Goal: Task Accomplishment & Management: Complete application form

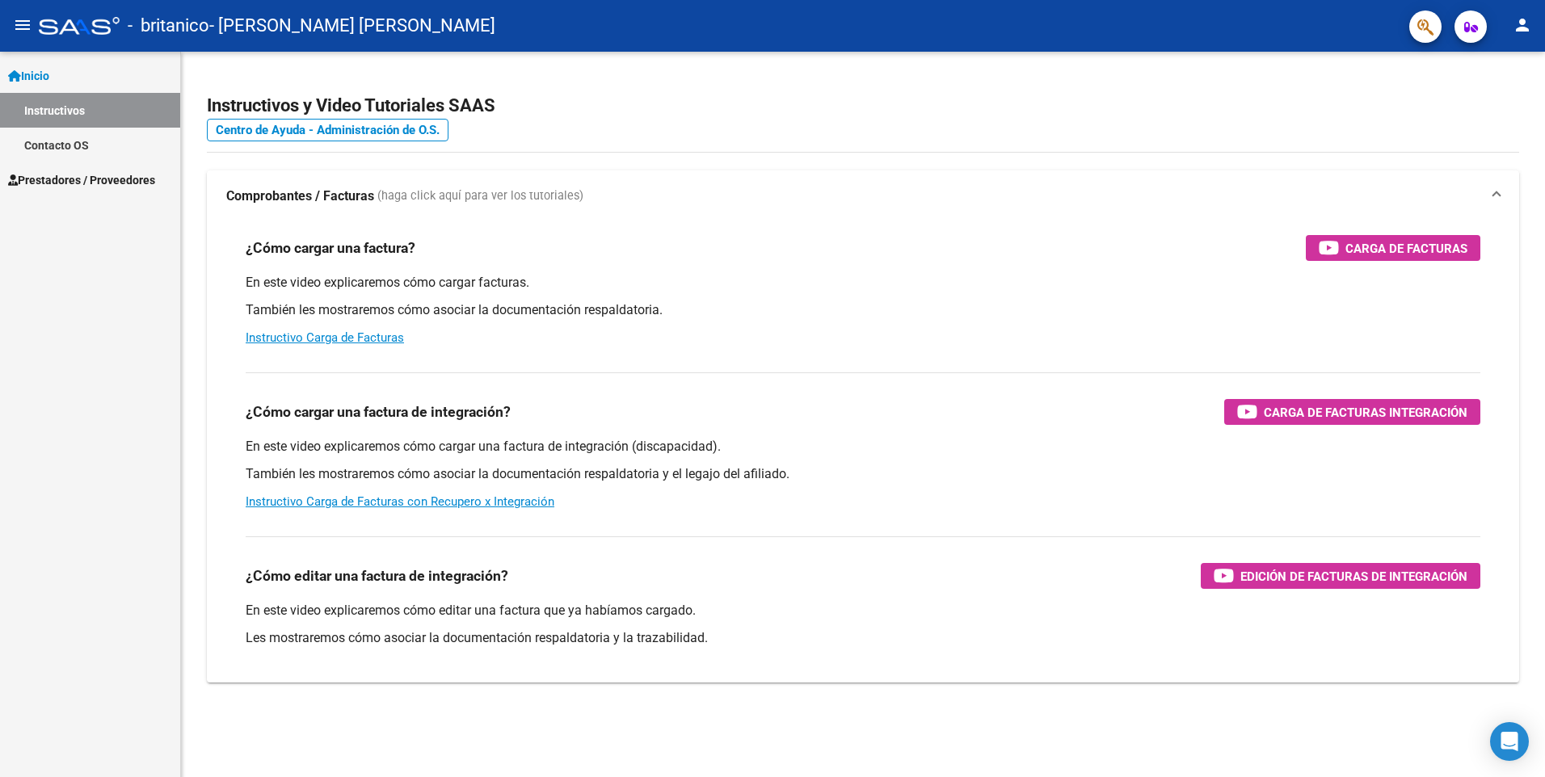
click at [49, 69] on span "Inicio" at bounding box center [28, 76] width 41 height 18
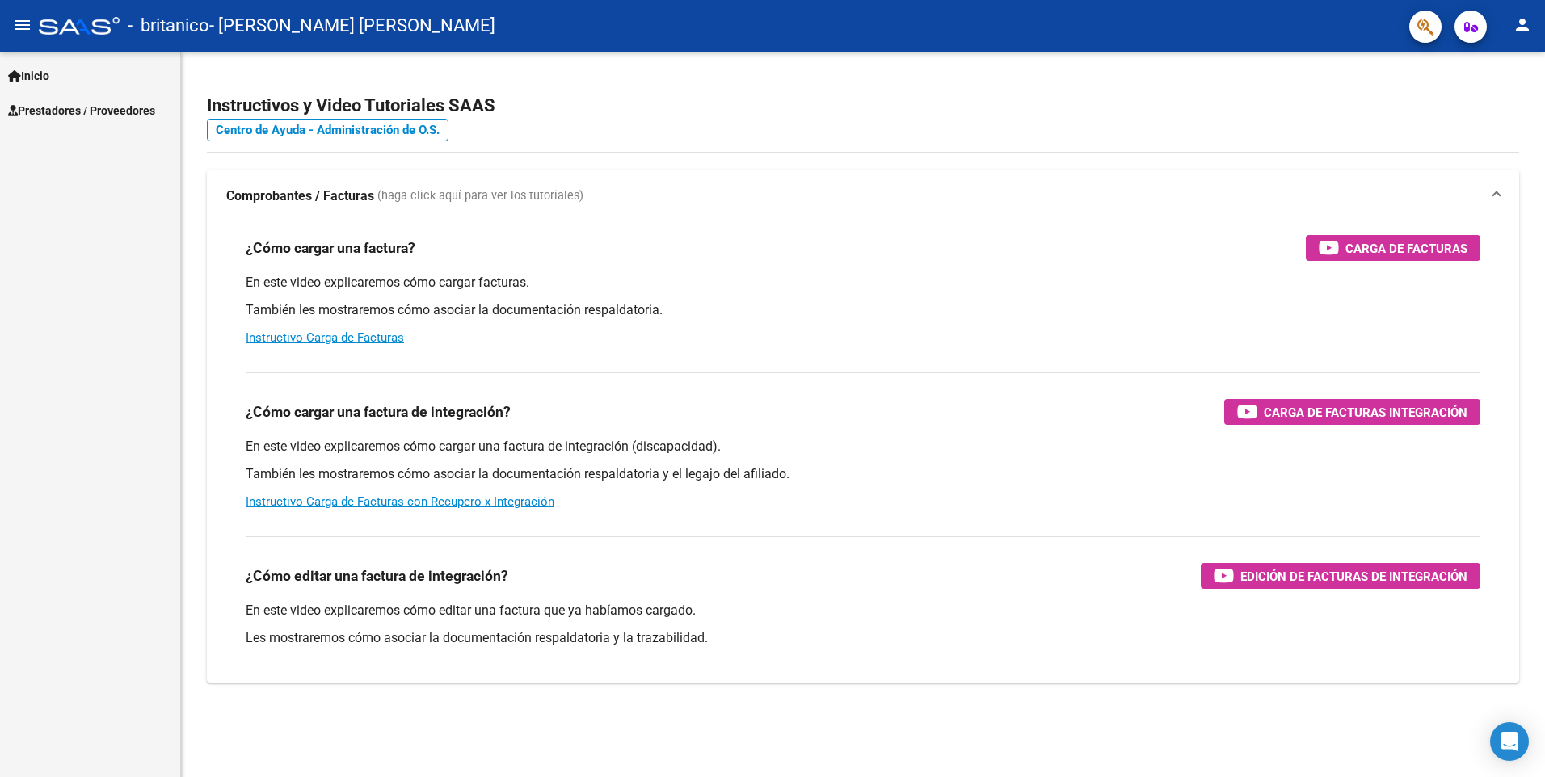
click at [49, 69] on span "Inicio" at bounding box center [28, 76] width 41 height 18
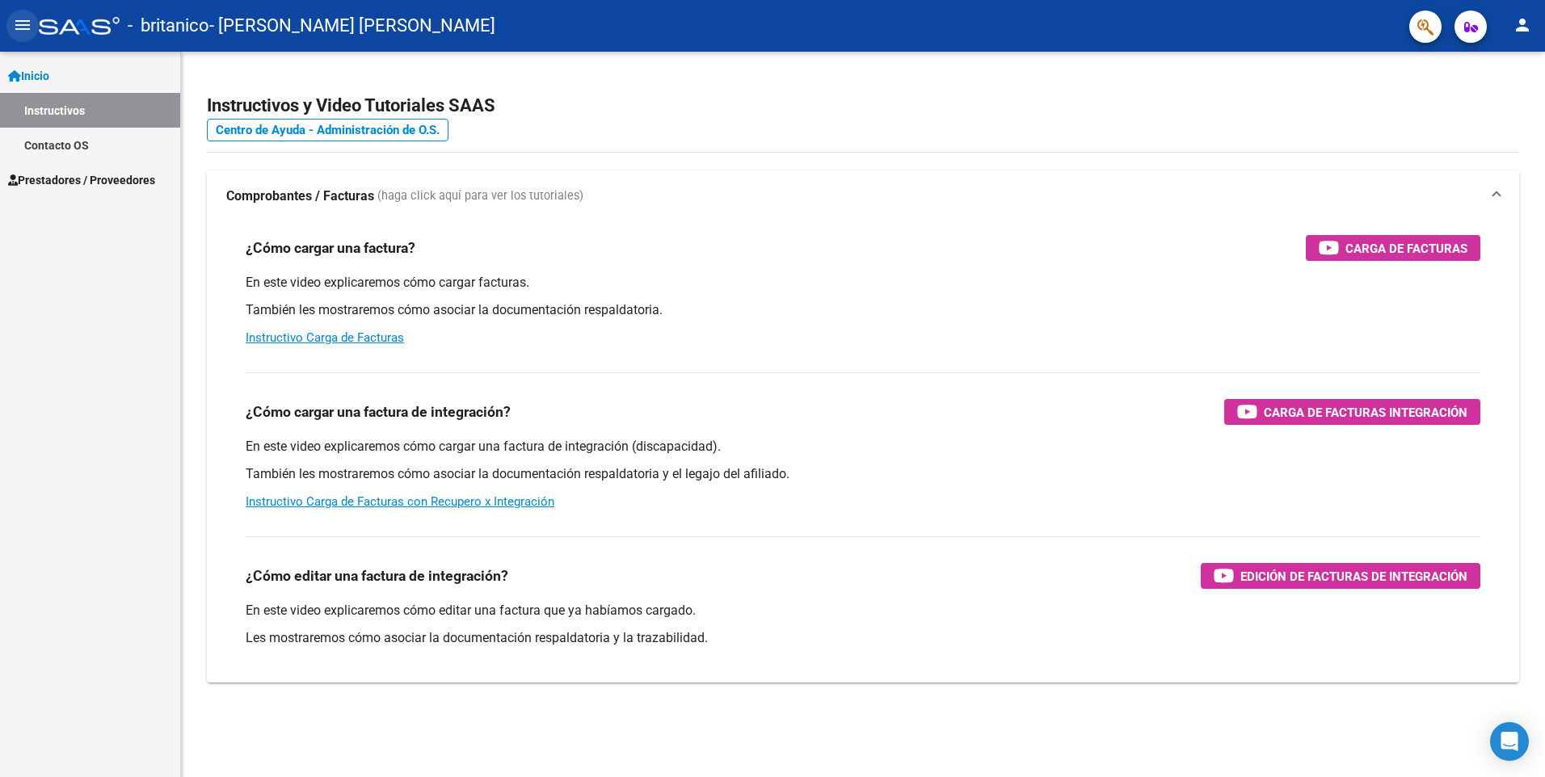
click at [19, 17] on mat-icon "menu" at bounding box center [22, 24] width 19 height 19
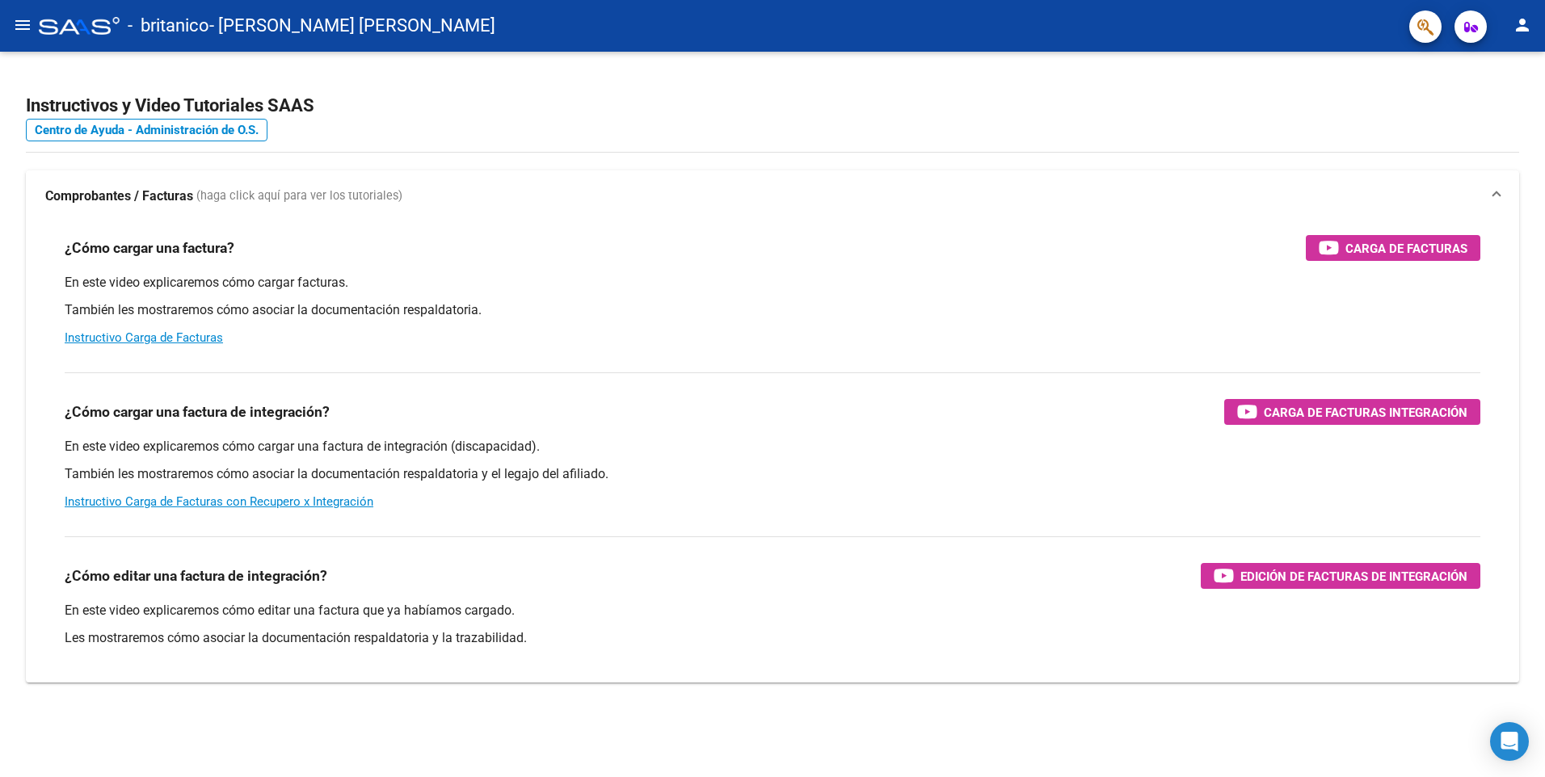
click at [19, 17] on mat-icon "menu" at bounding box center [22, 24] width 19 height 19
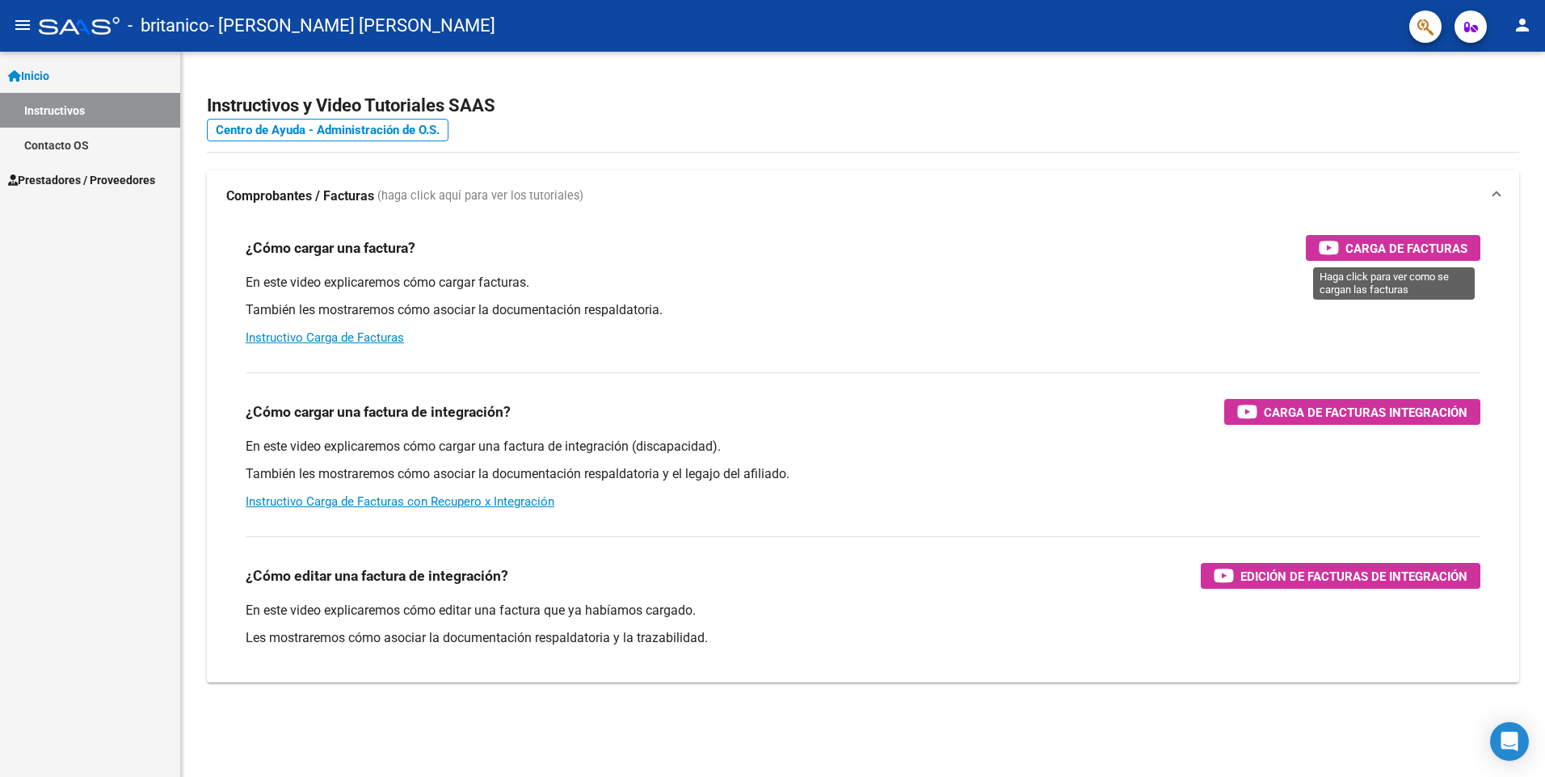
click at [1388, 247] on span "Carga de Facturas" at bounding box center [1406, 248] width 122 height 20
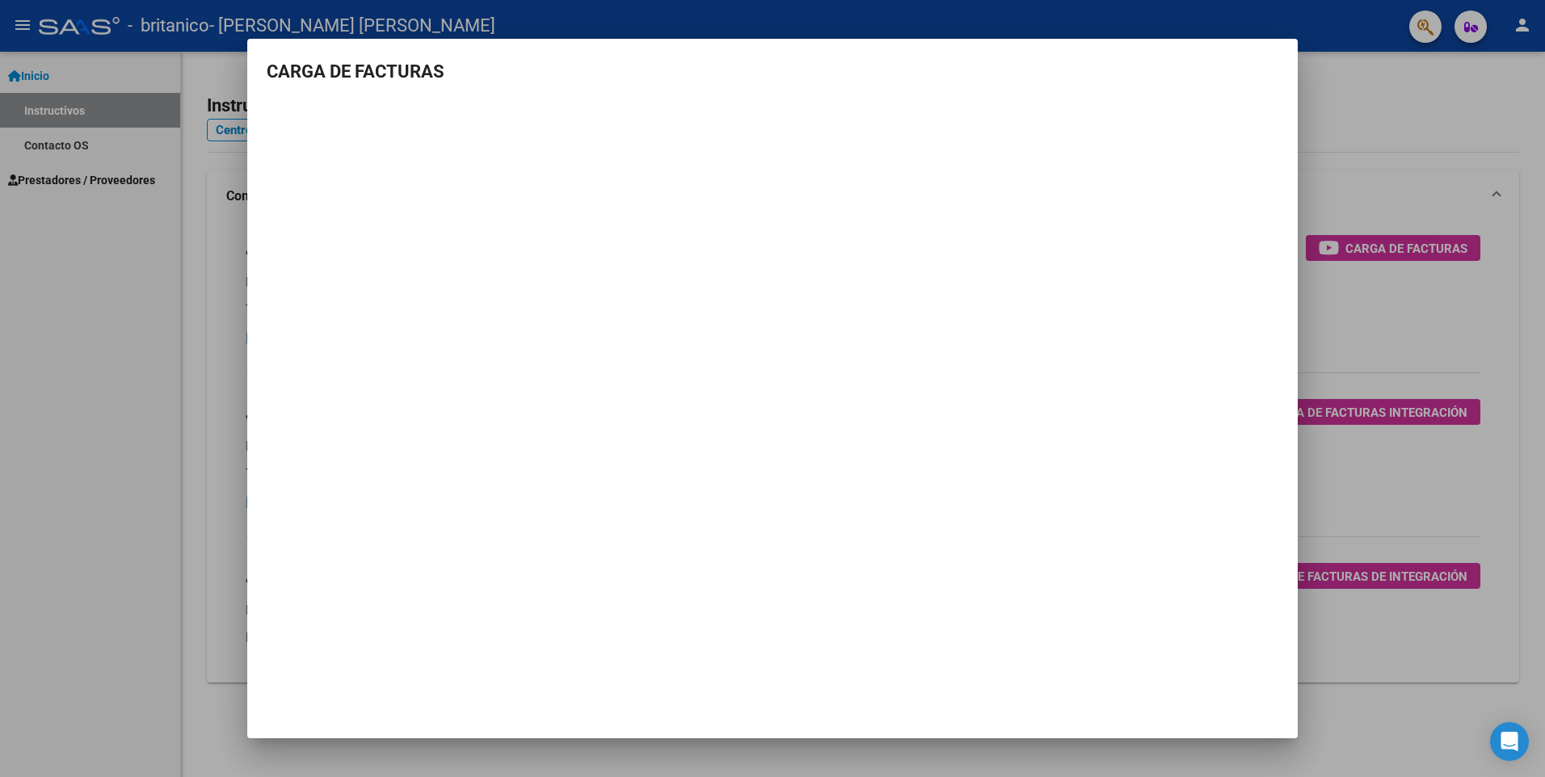
click at [1361, 139] on div at bounding box center [772, 388] width 1545 height 777
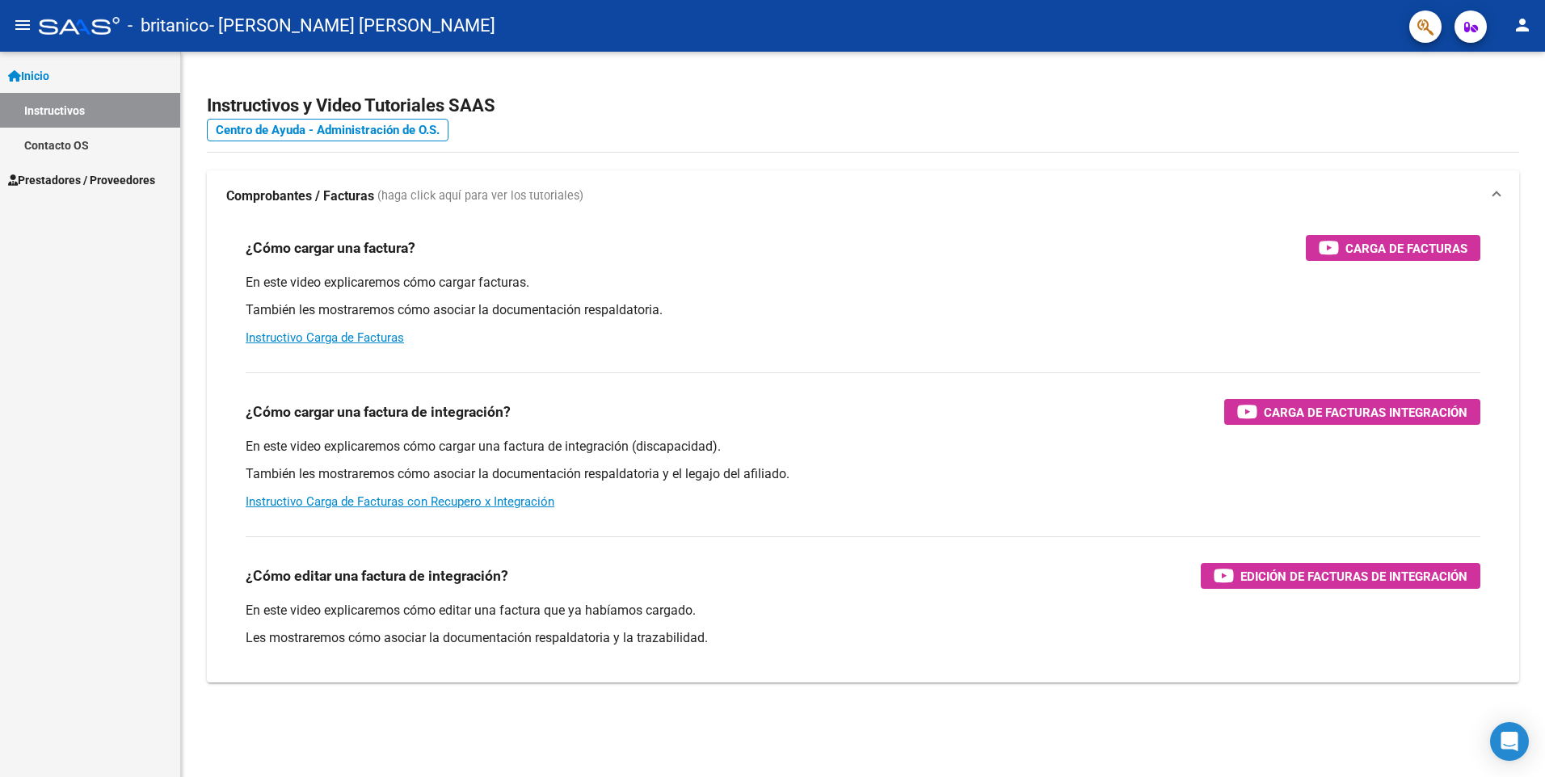
click at [54, 178] on span "Prestadores / Proveedores" at bounding box center [81, 180] width 147 height 18
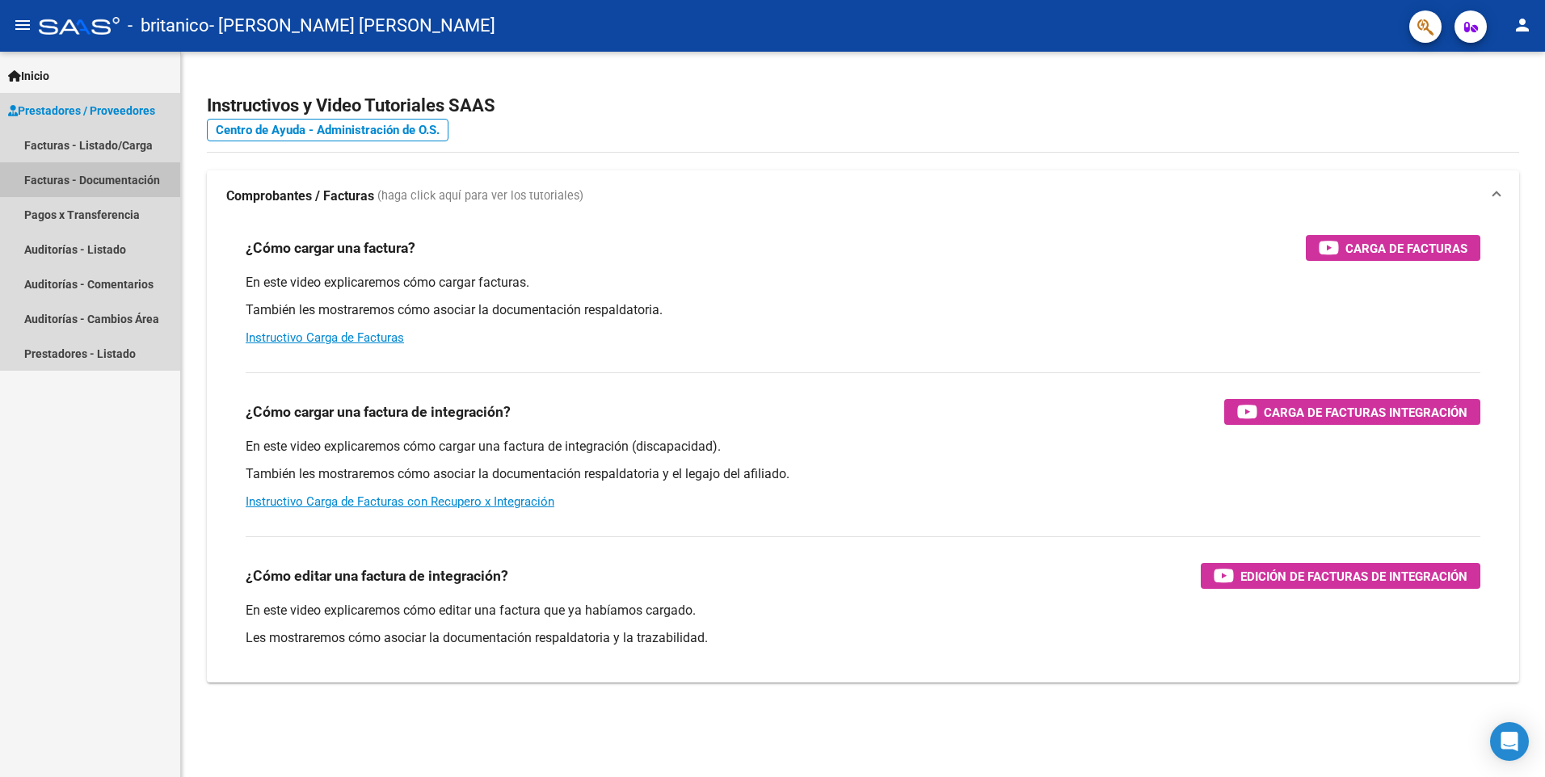
click at [58, 174] on link "Facturas - Documentación" at bounding box center [90, 179] width 180 height 35
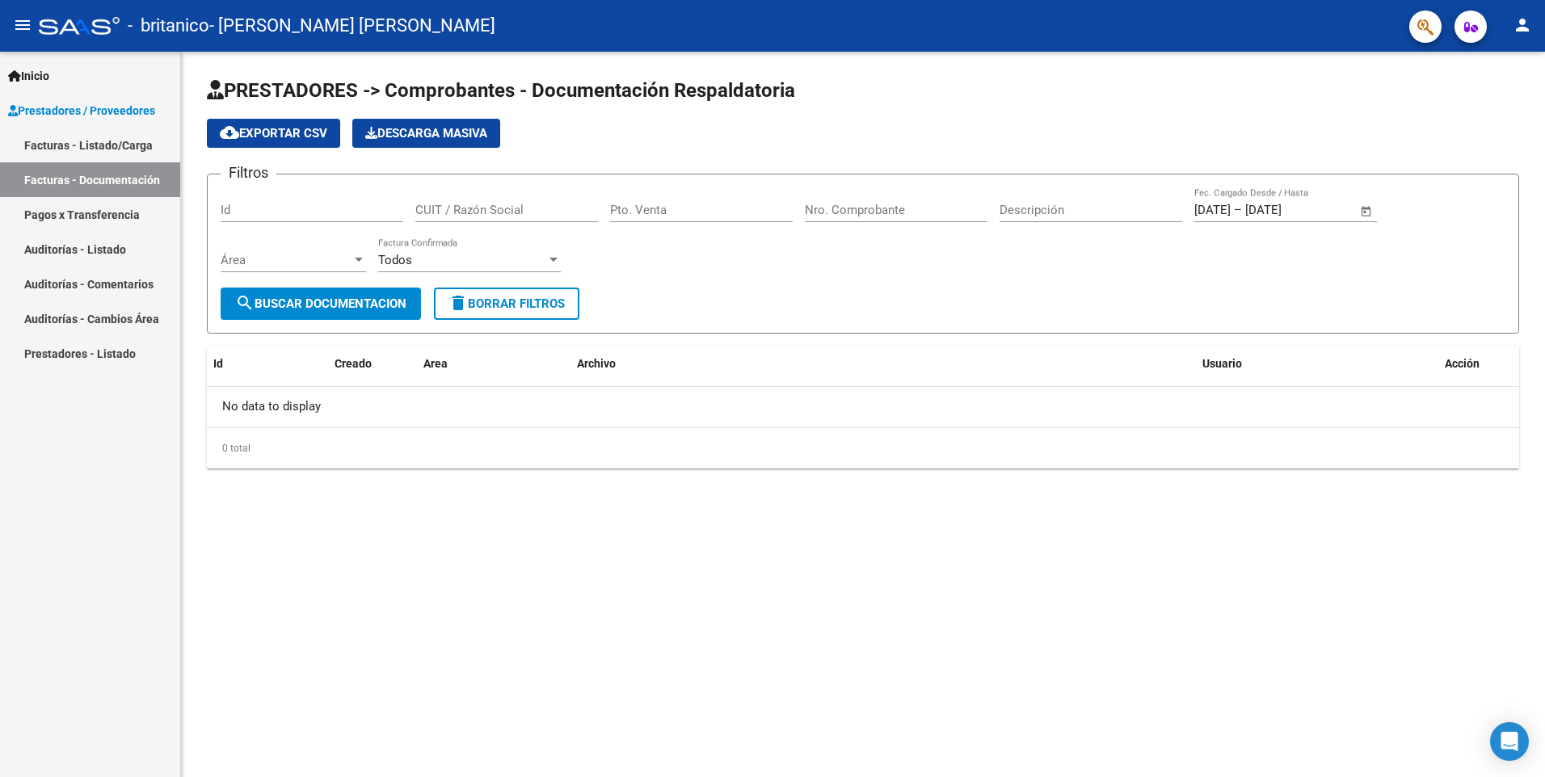
click at [132, 142] on link "Facturas - Listado/Carga" at bounding box center [90, 145] width 180 height 35
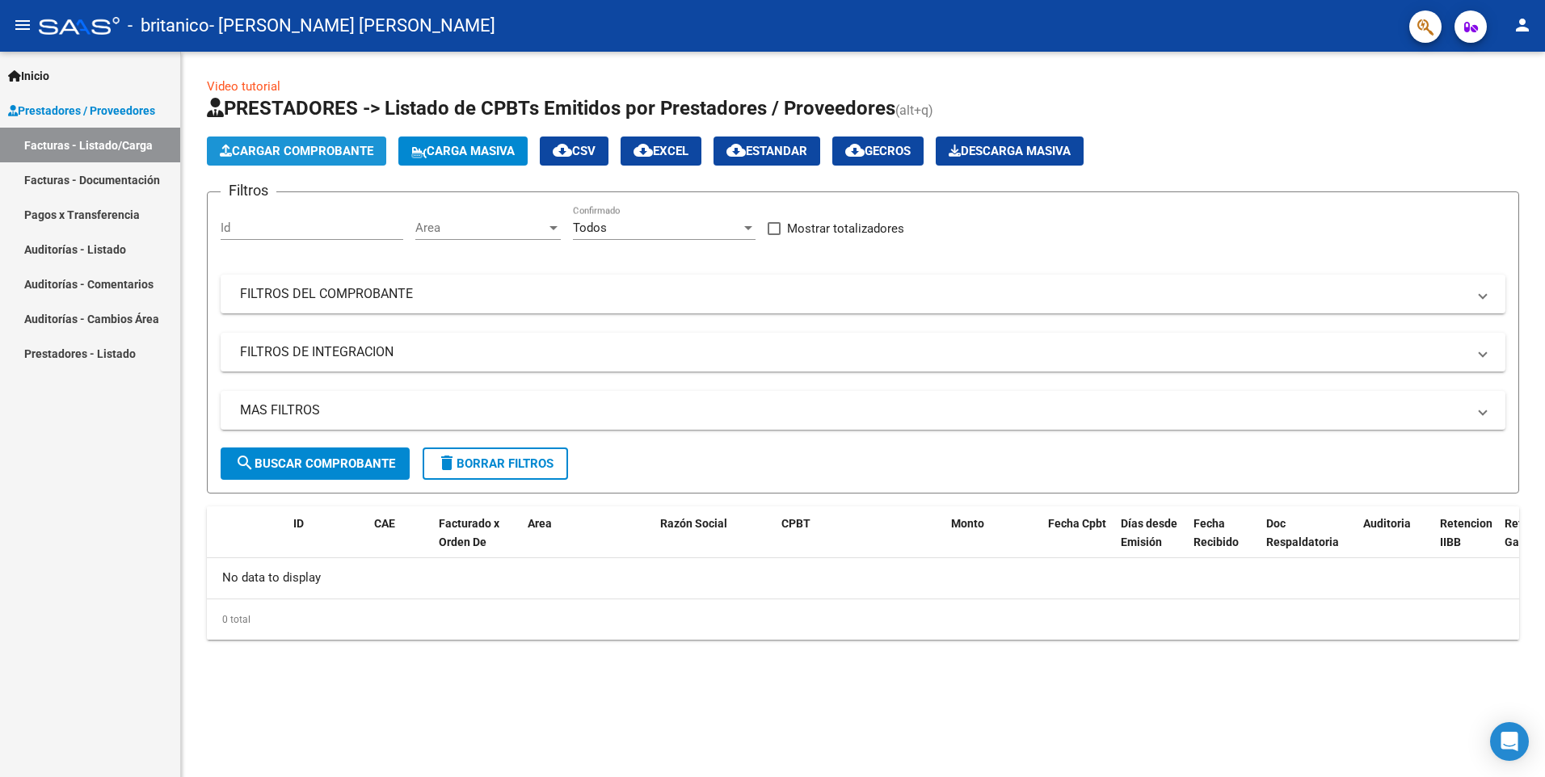
click at [322, 152] on span "Cargar Comprobante" at bounding box center [296, 151] width 153 height 15
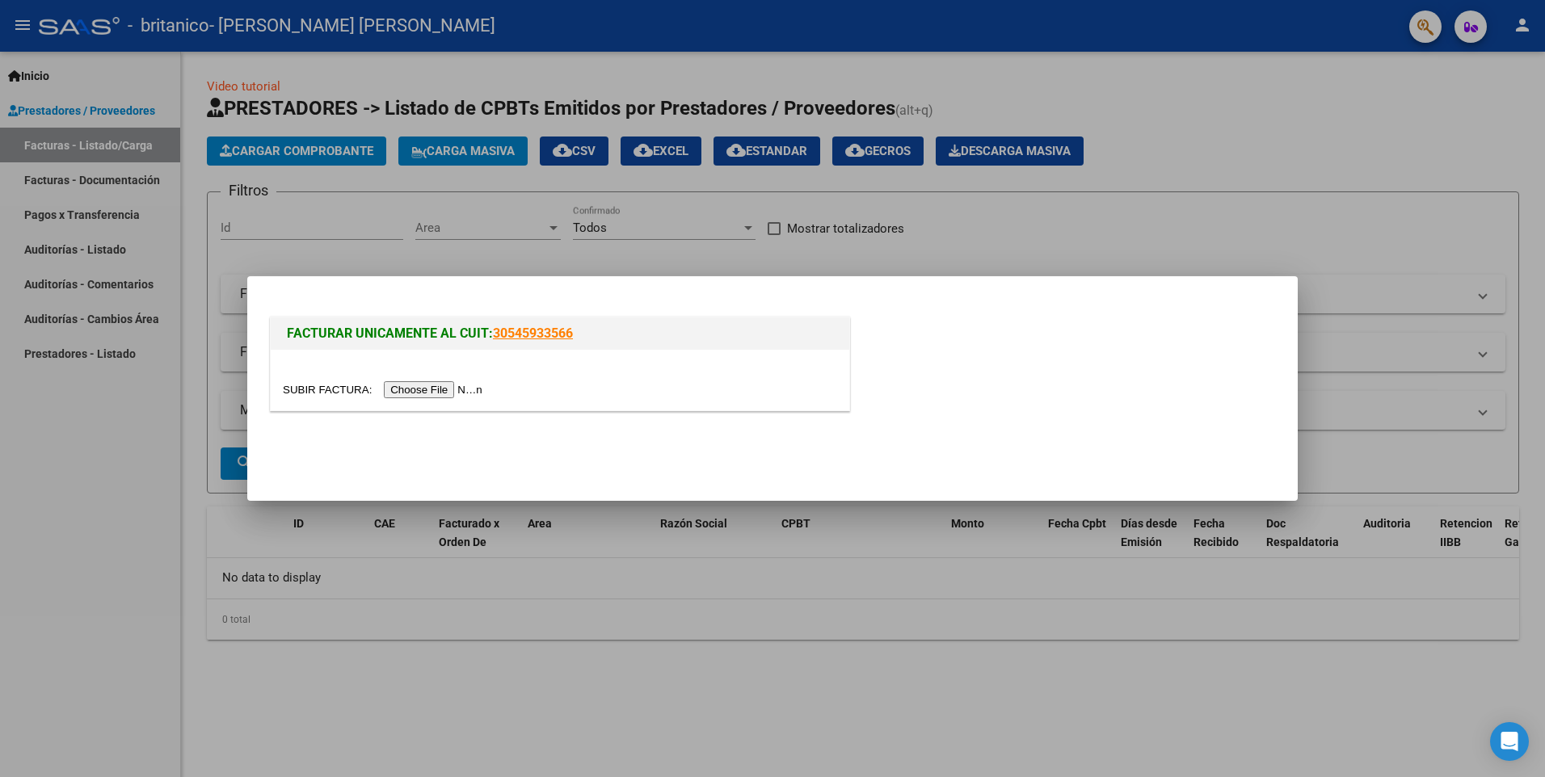
click at [414, 389] on input "file" at bounding box center [385, 389] width 204 height 17
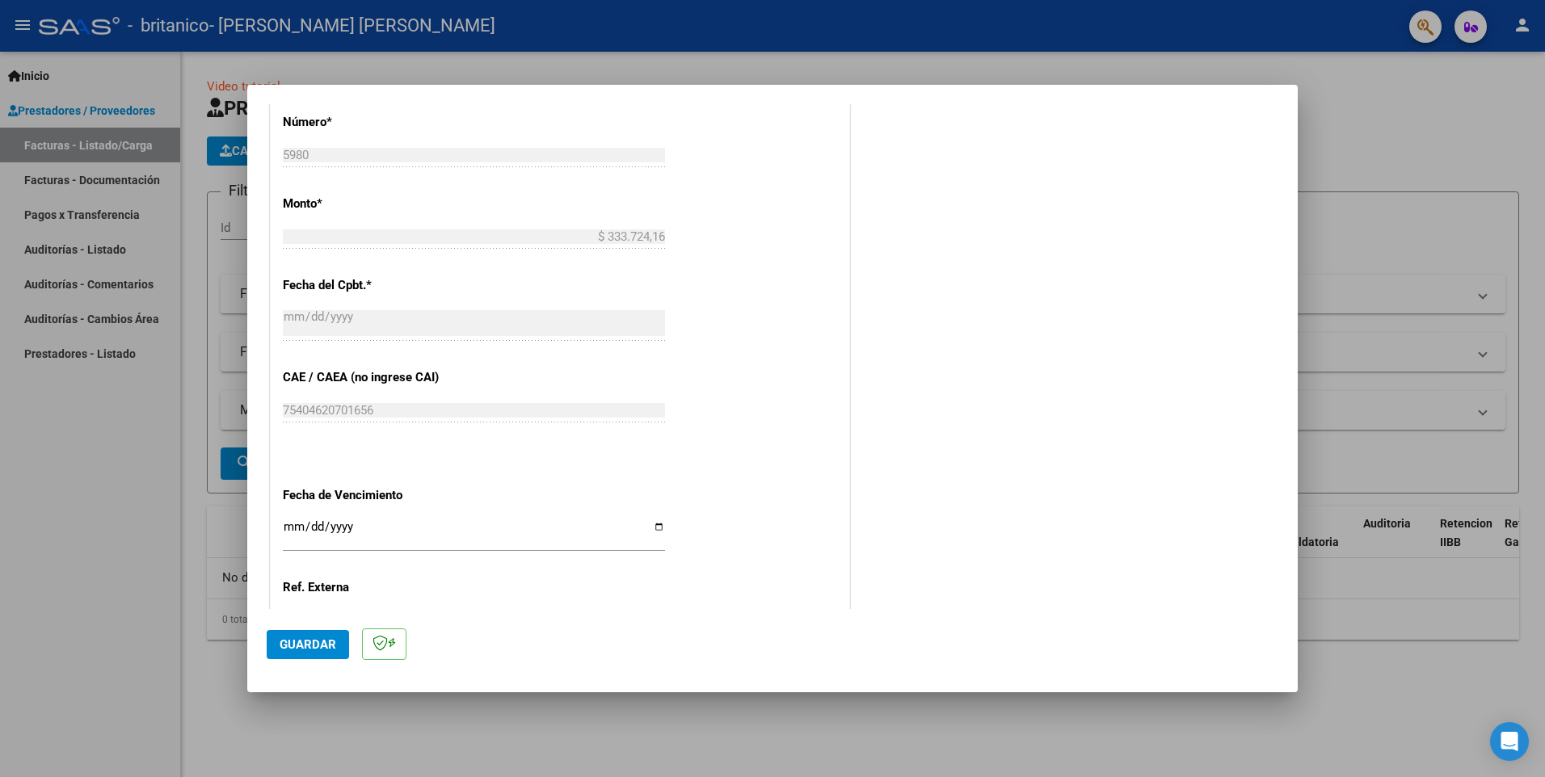
scroll to position [620, 0]
click at [650, 519] on input "Ingresar la fecha" at bounding box center [474, 532] width 382 height 26
type input "[DATE]"
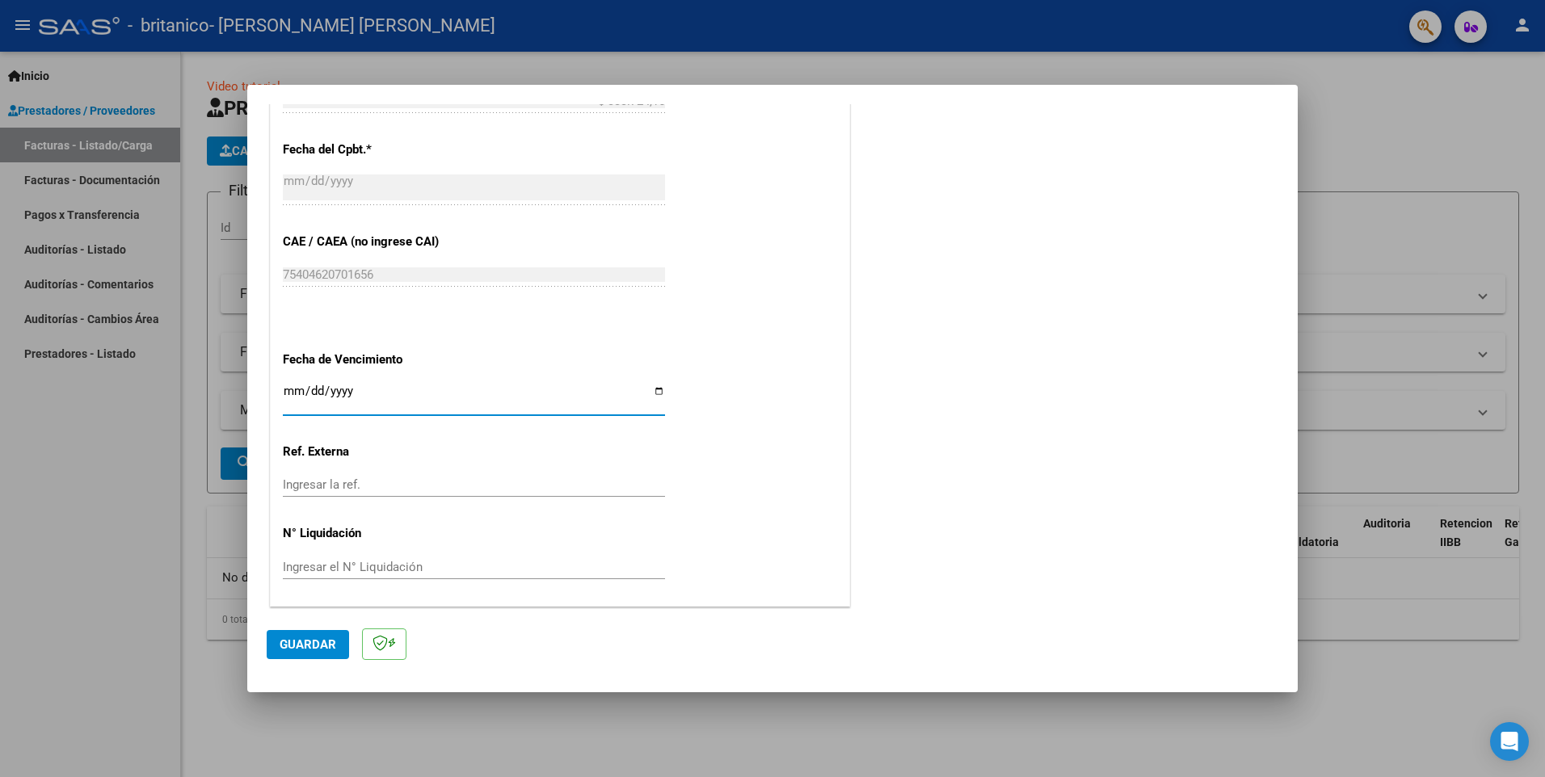
scroll to position [755, 0]
click at [309, 643] on span "Guardar" at bounding box center [308, 644] width 57 height 15
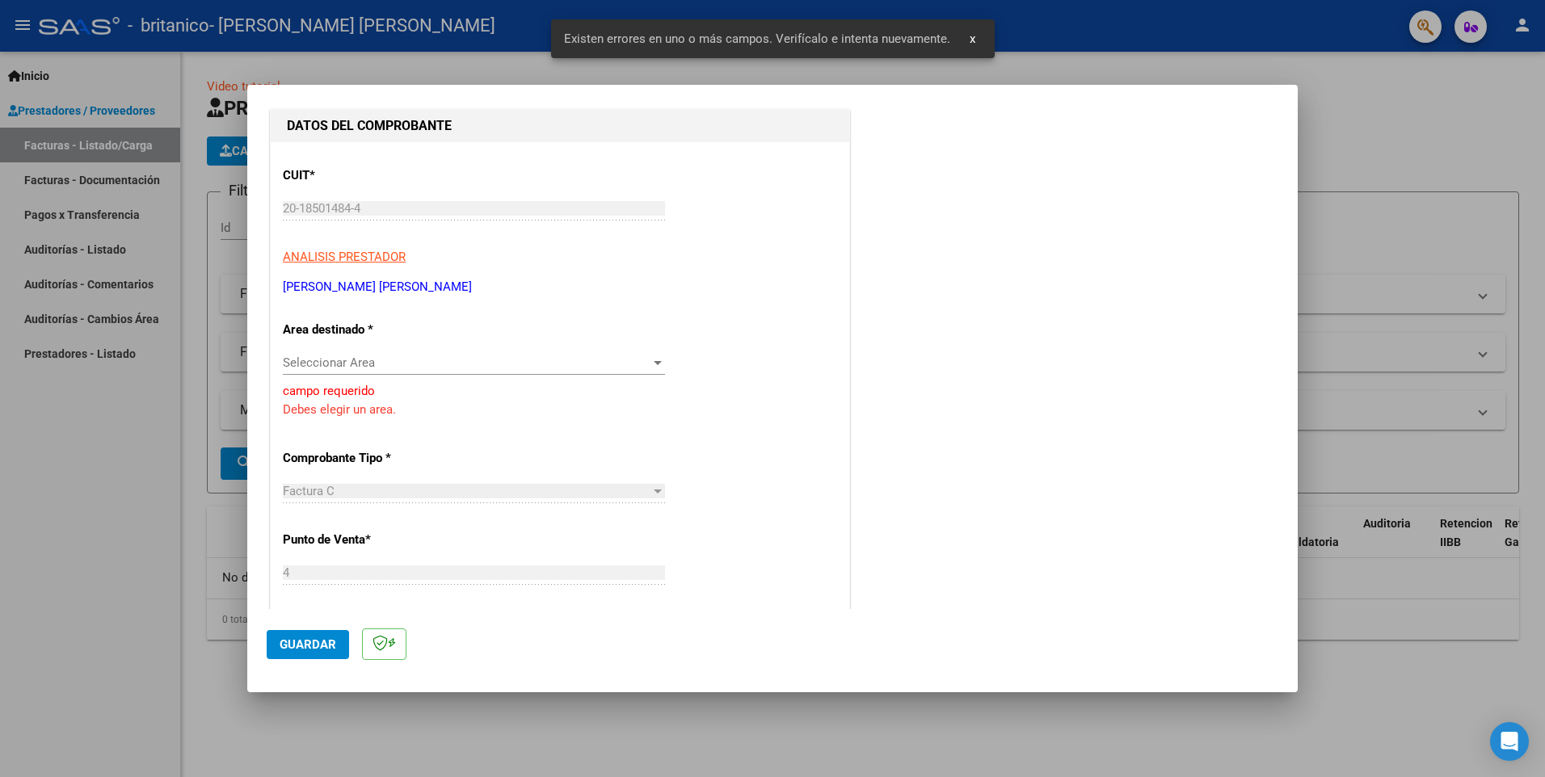
scroll to position [163, 0]
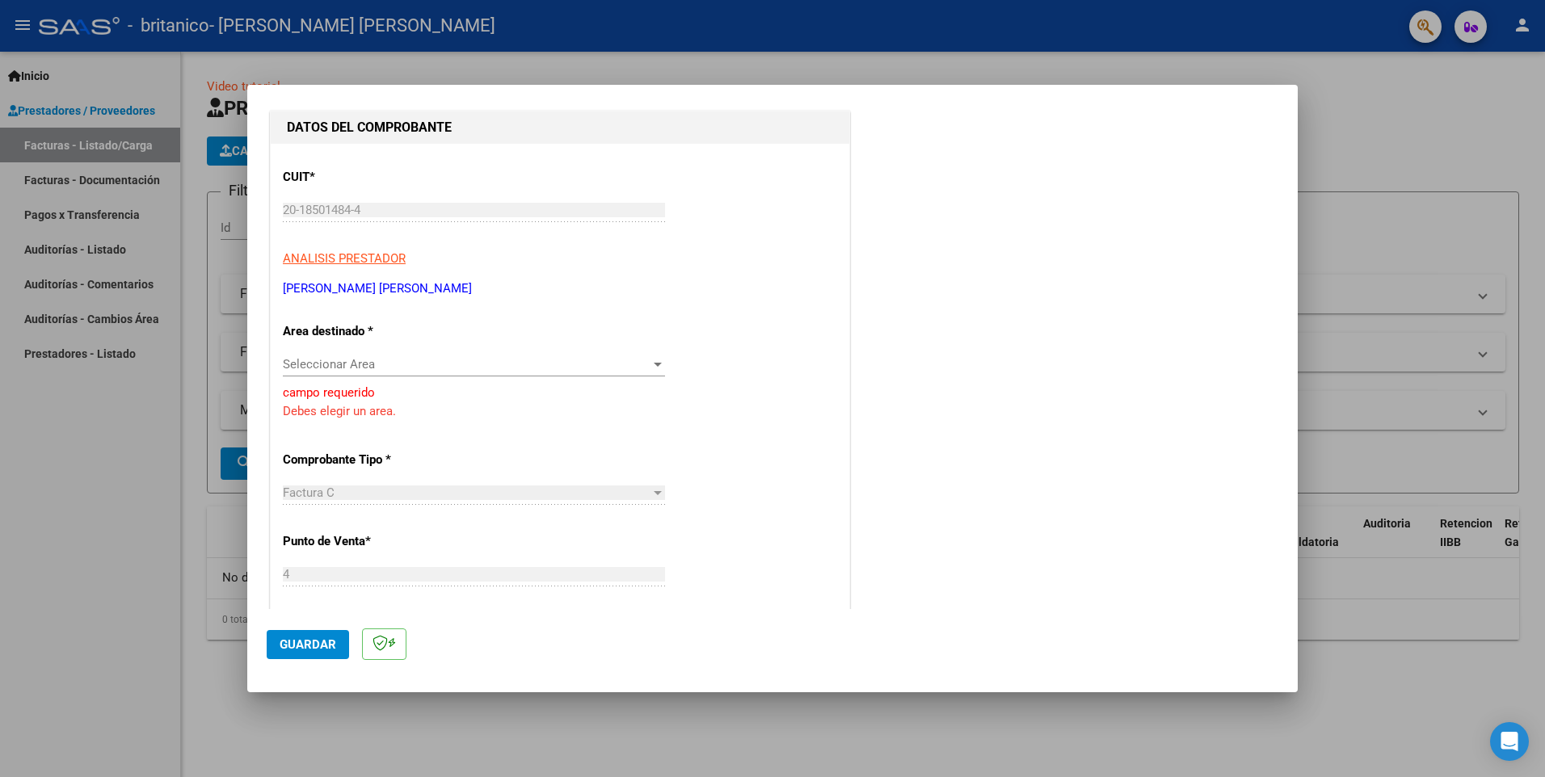
click at [653, 360] on div at bounding box center [657, 364] width 15 height 13
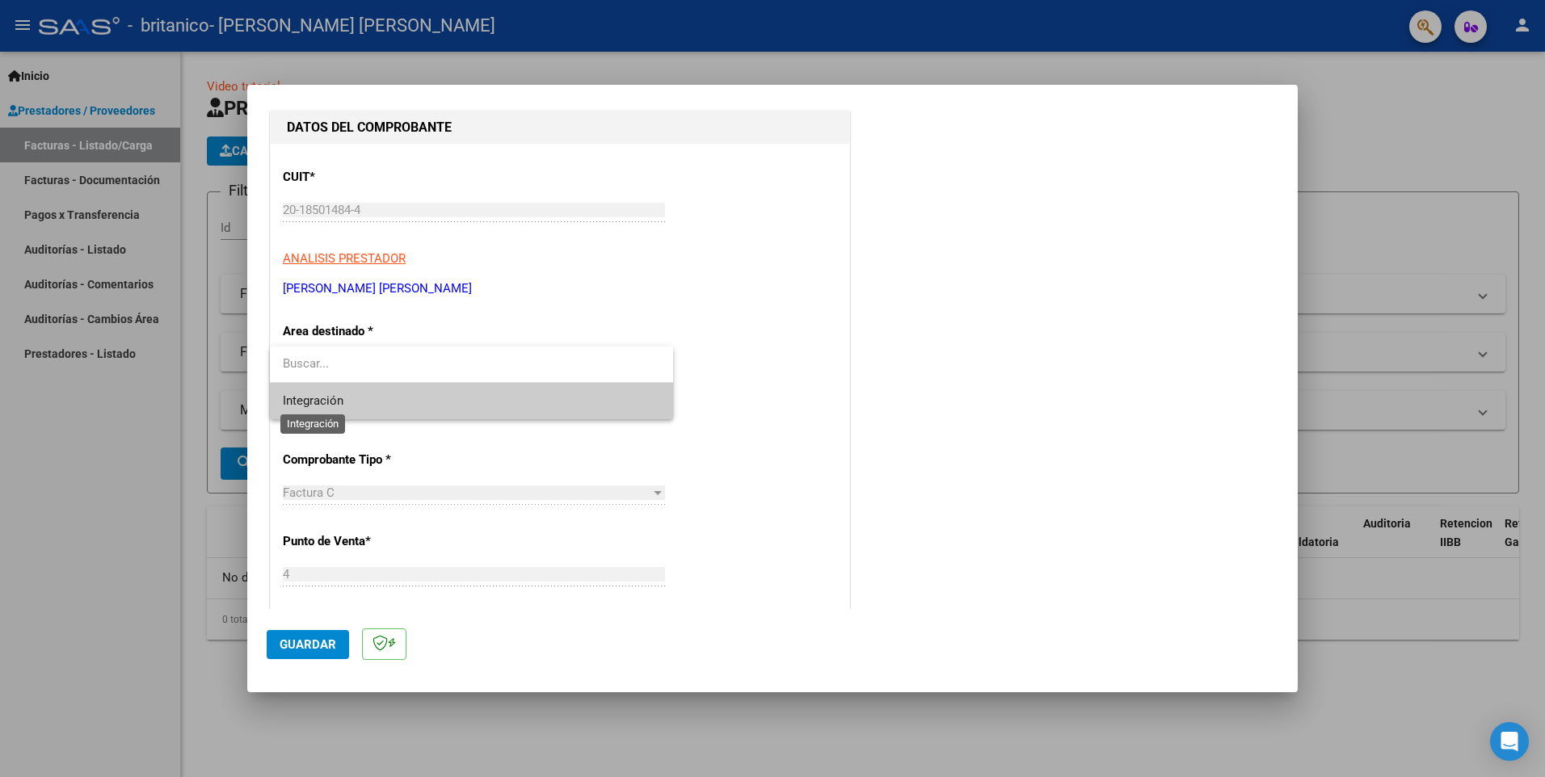
click at [313, 402] on span "Integración" at bounding box center [313, 400] width 61 height 15
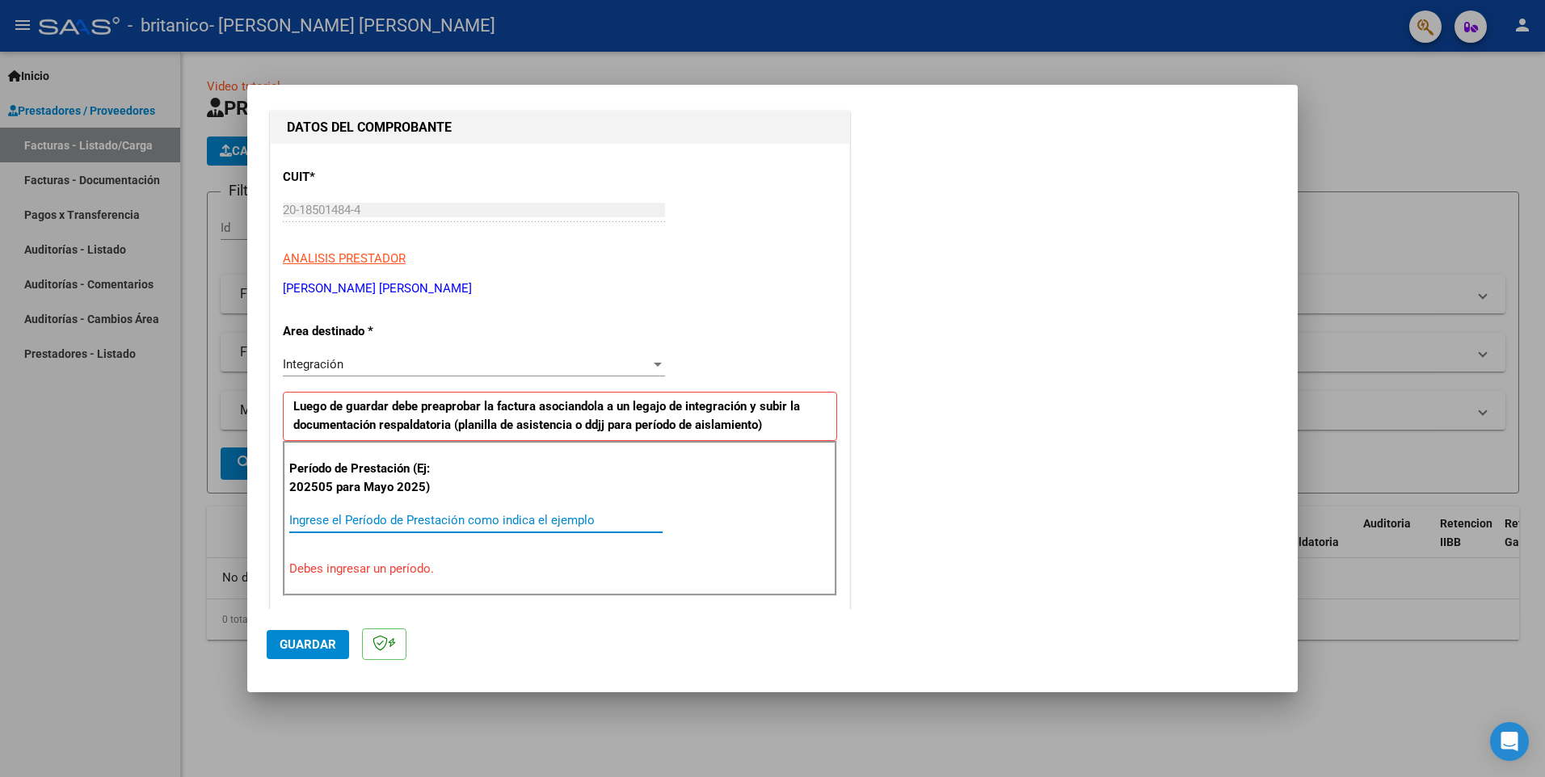
click at [344, 519] on input "Ingrese el Período de Prestación como indica el ejemplo" at bounding box center [475, 520] width 373 height 15
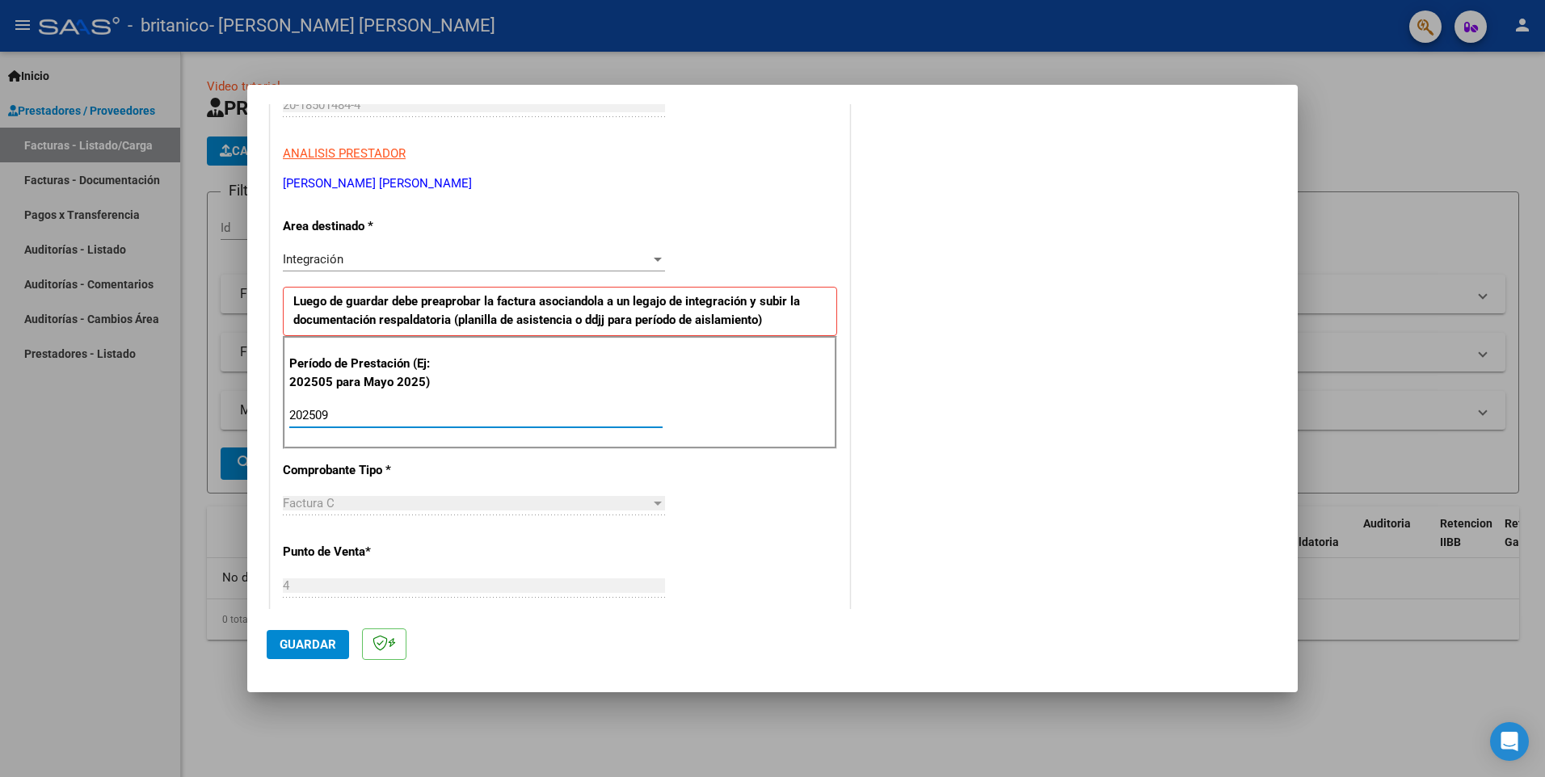
scroll to position [298, 0]
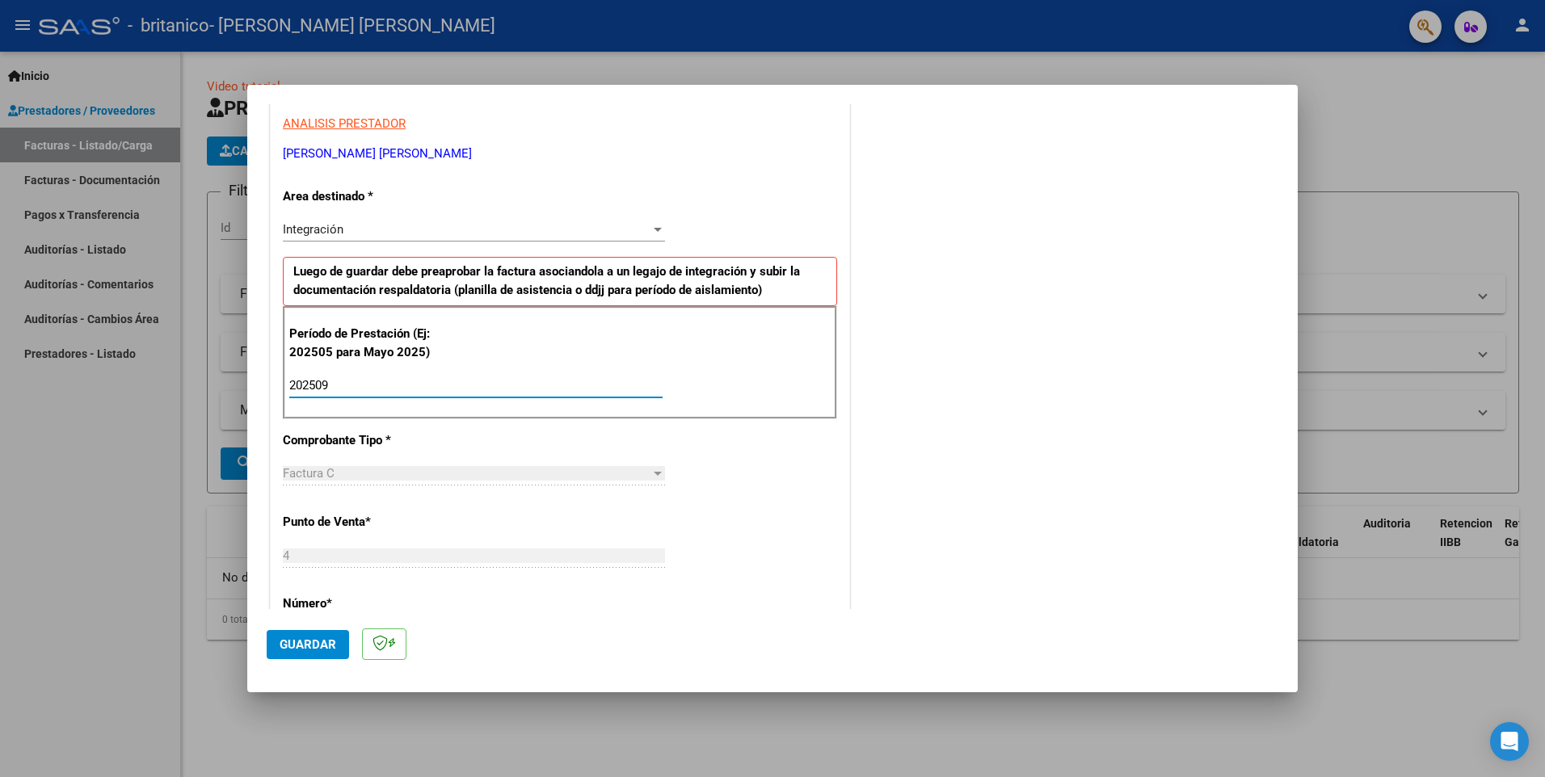
type input "202509"
click at [303, 646] on span "Guardar" at bounding box center [308, 644] width 57 height 15
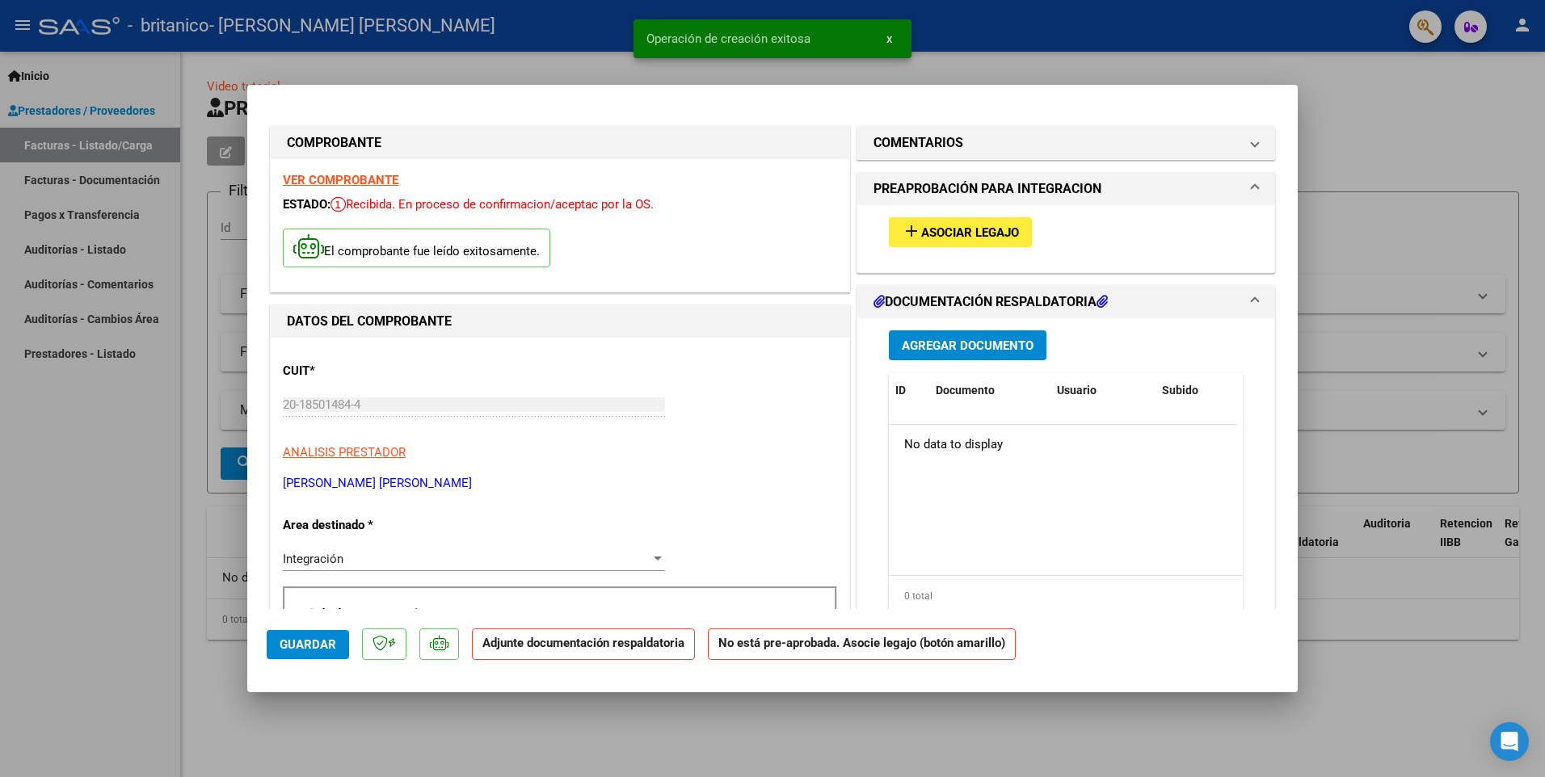
click at [989, 233] on span "Asociar Legajo" at bounding box center [970, 232] width 98 height 15
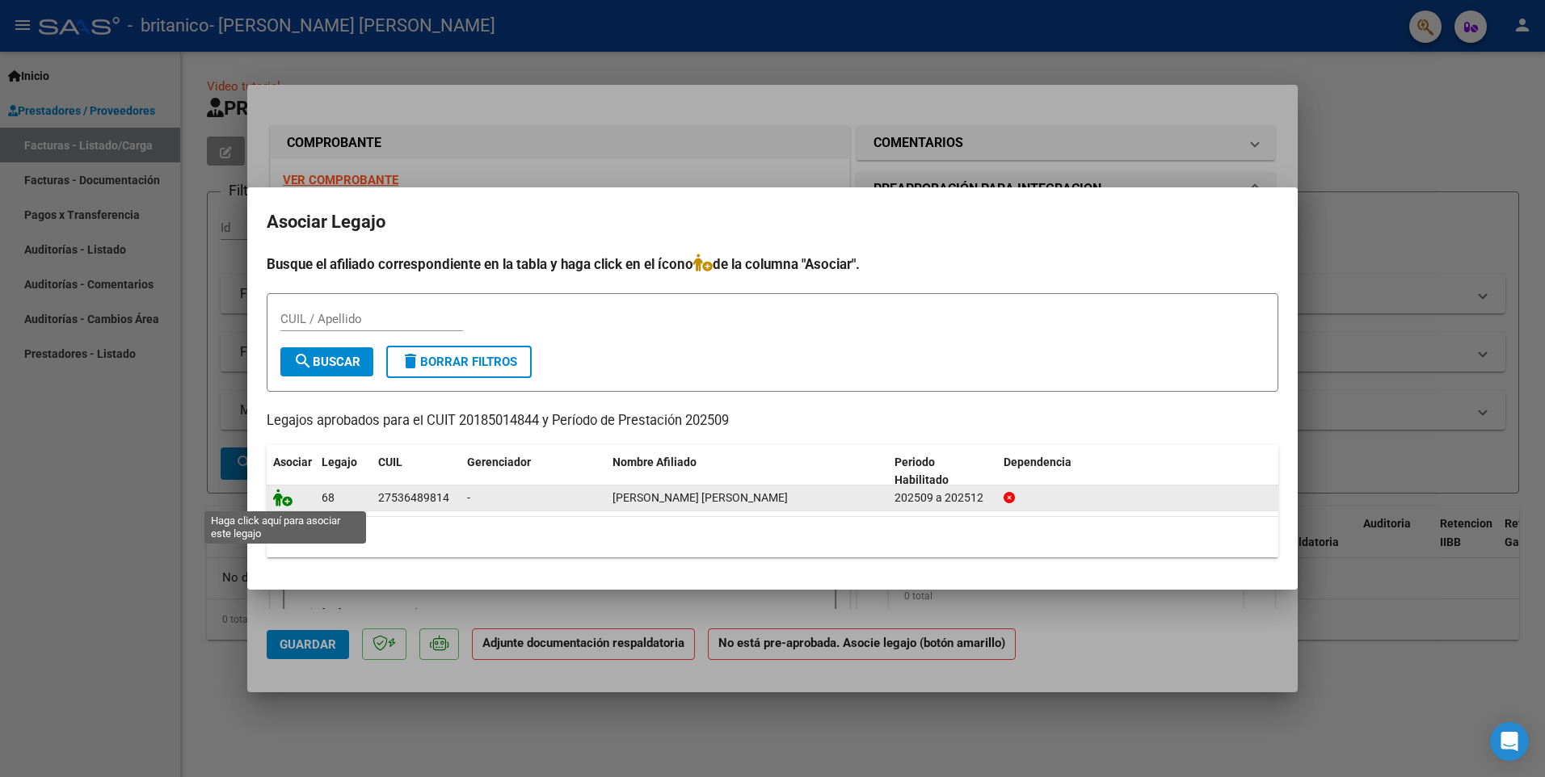
click at [278, 498] on icon at bounding box center [282, 498] width 19 height 18
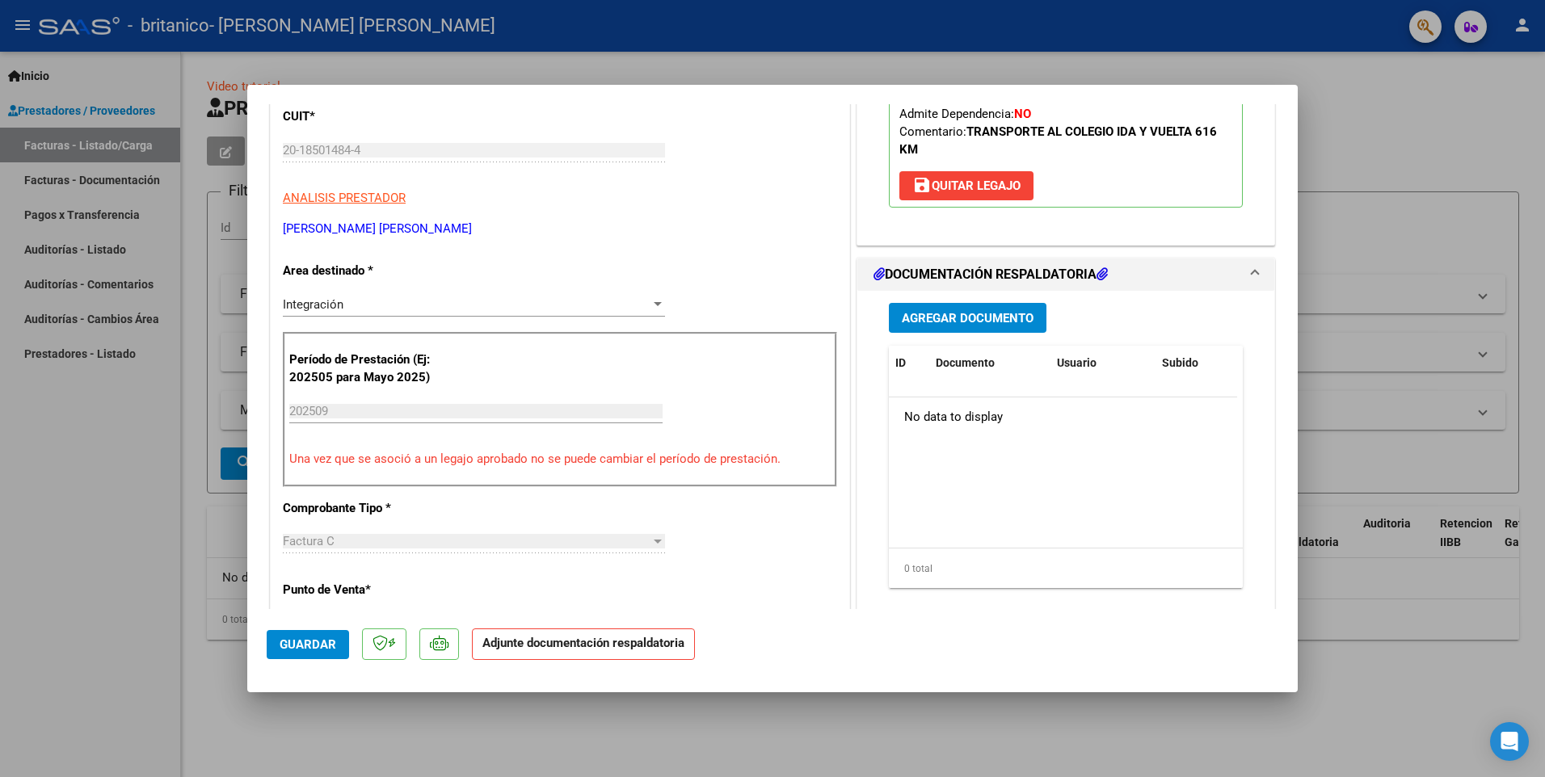
scroll to position [269, 0]
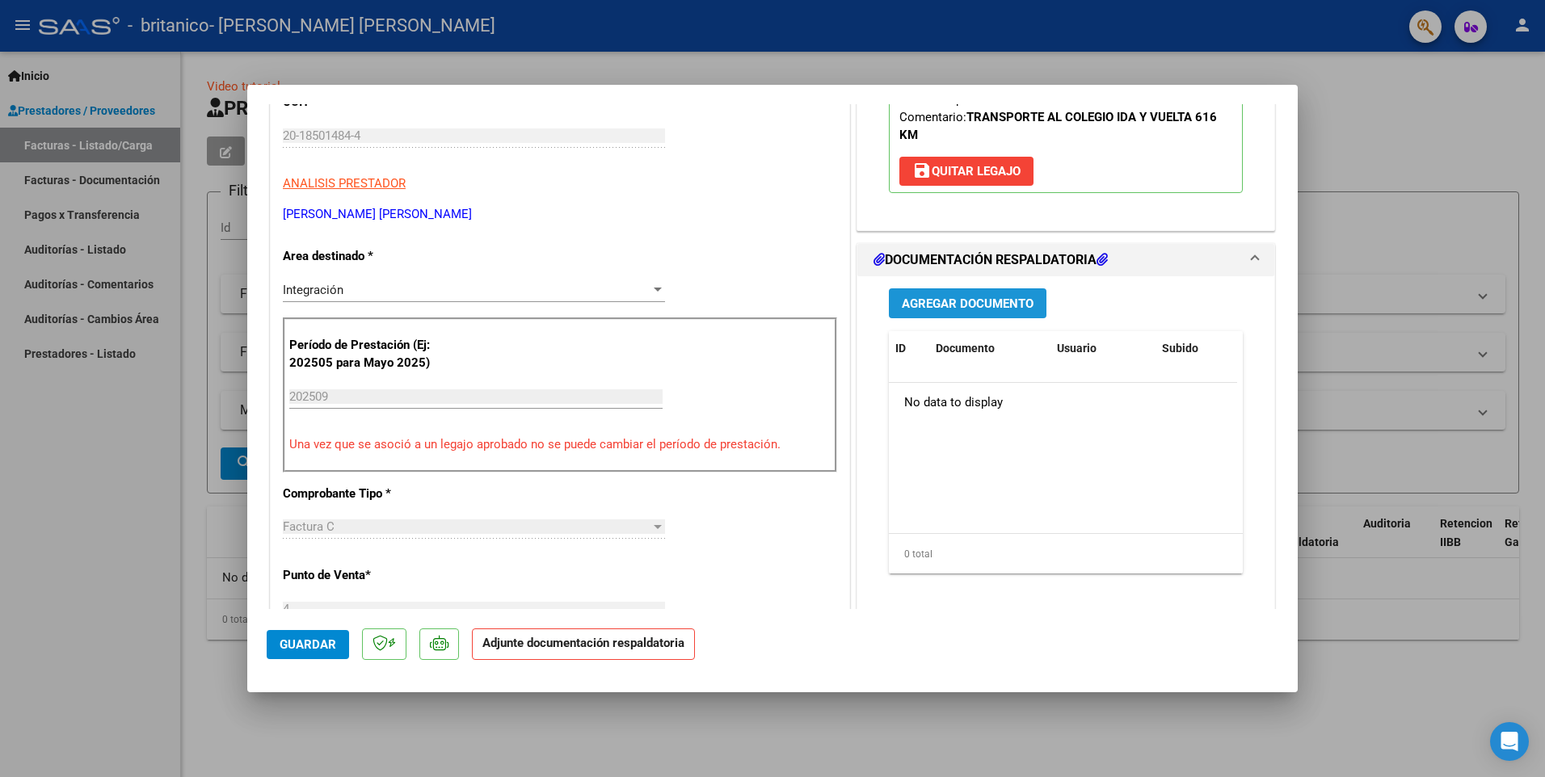
click at [965, 300] on span "Agregar Documento" at bounding box center [968, 303] width 132 height 15
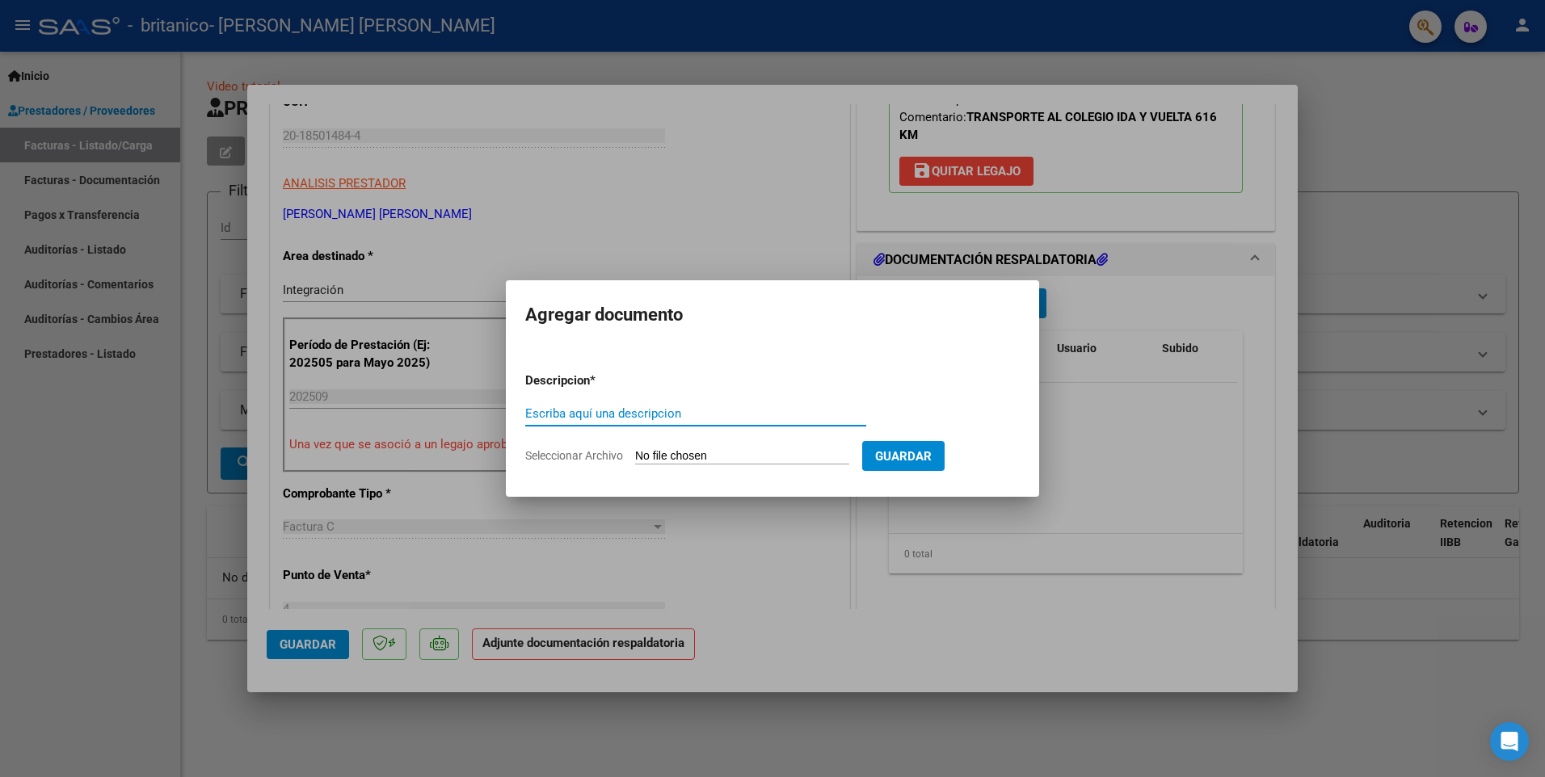
click at [587, 415] on input "Escriba aquí una descripcion" at bounding box center [695, 413] width 341 height 15
type input "f"
type input "FACTURA"
click at [932, 454] on span "Guardar" at bounding box center [903, 456] width 57 height 15
click at [652, 446] on form "Descripcion * FACTURA Escriba aquí una descripcion Seleccionar Archivo Guardar" at bounding box center [772, 419] width 494 height 118
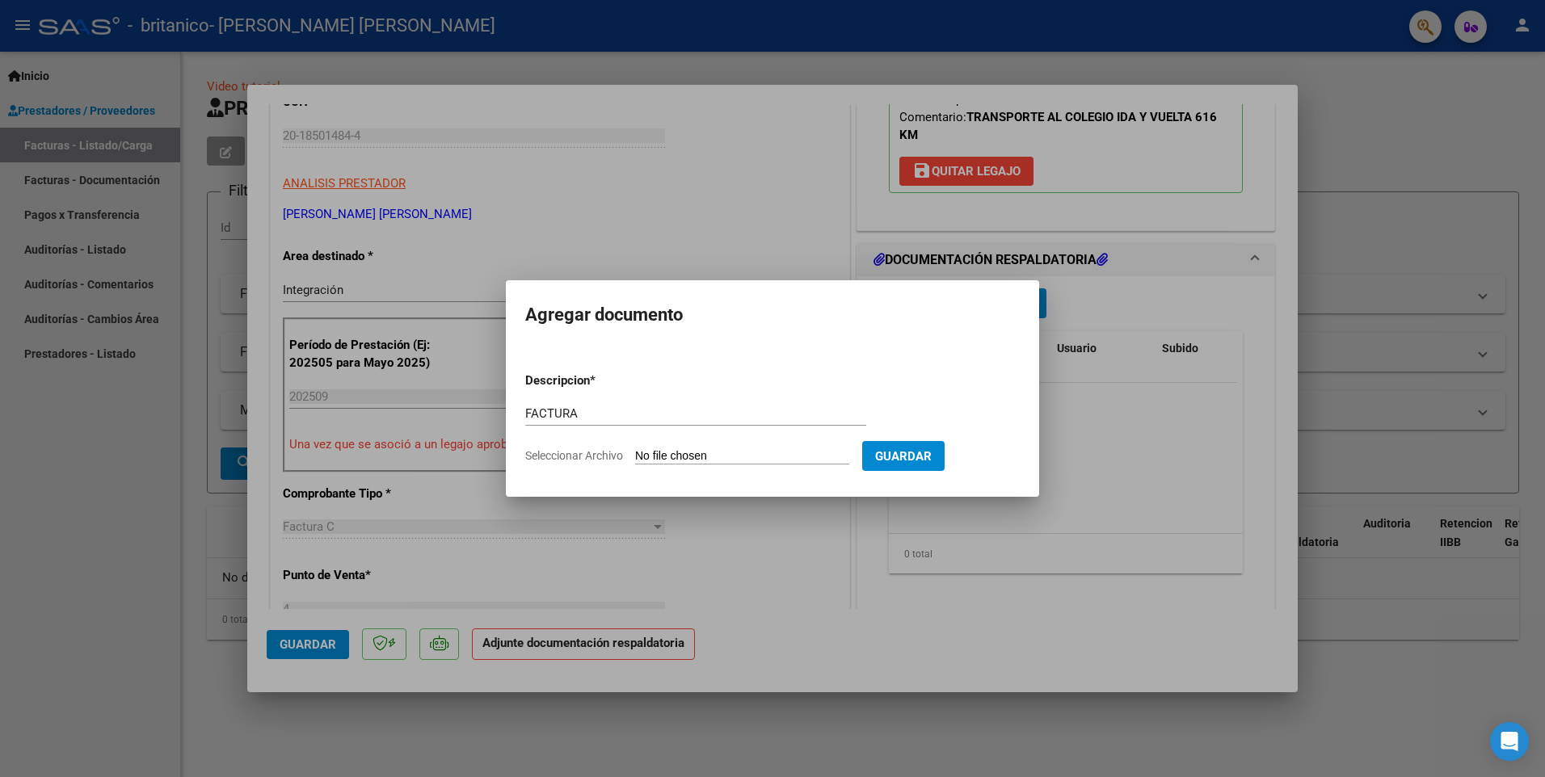
click at [650, 448] on app-file-uploader "Seleccionar Archivo" at bounding box center [693, 455] width 337 height 15
click at [607, 417] on input "FACTURA" at bounding box center [695, 413] width 341 height 15
click at [648, 455] on input "Seleccionar Archivo" at bounding box center [742, 456] width 214 height 15
drag, startPoint x: 942, startPoint y: 333, endPoint x: 820, endPoint y: 341, distance: 122.3
click at [824, 334] on mat-dialog-container "Agregar documento Descripcion * FACTURA Escriba aquí una descripcion Selecciona…" at bounding box center [772, 388] width 533 height 217
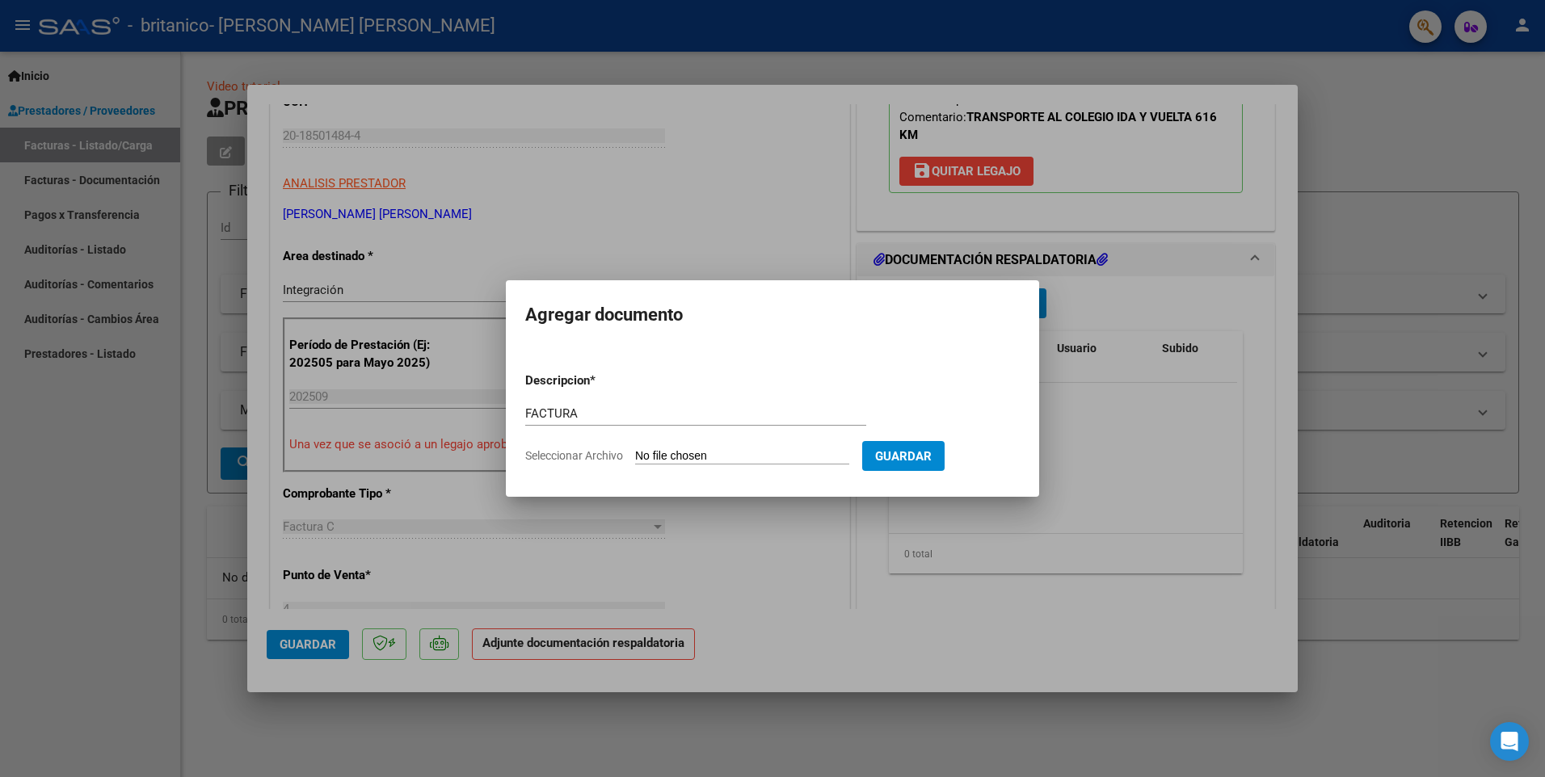
click at [550, 458] on span "Seleccionar Archivo" at bounding box center [574, 455] width 98 height 13
click at [635, 458] on input "Seleccionar Archivo" at bounding box center [742, 456] width 214 height 15
type input "C:\fakepath\FACTURA ZOE.pdf"
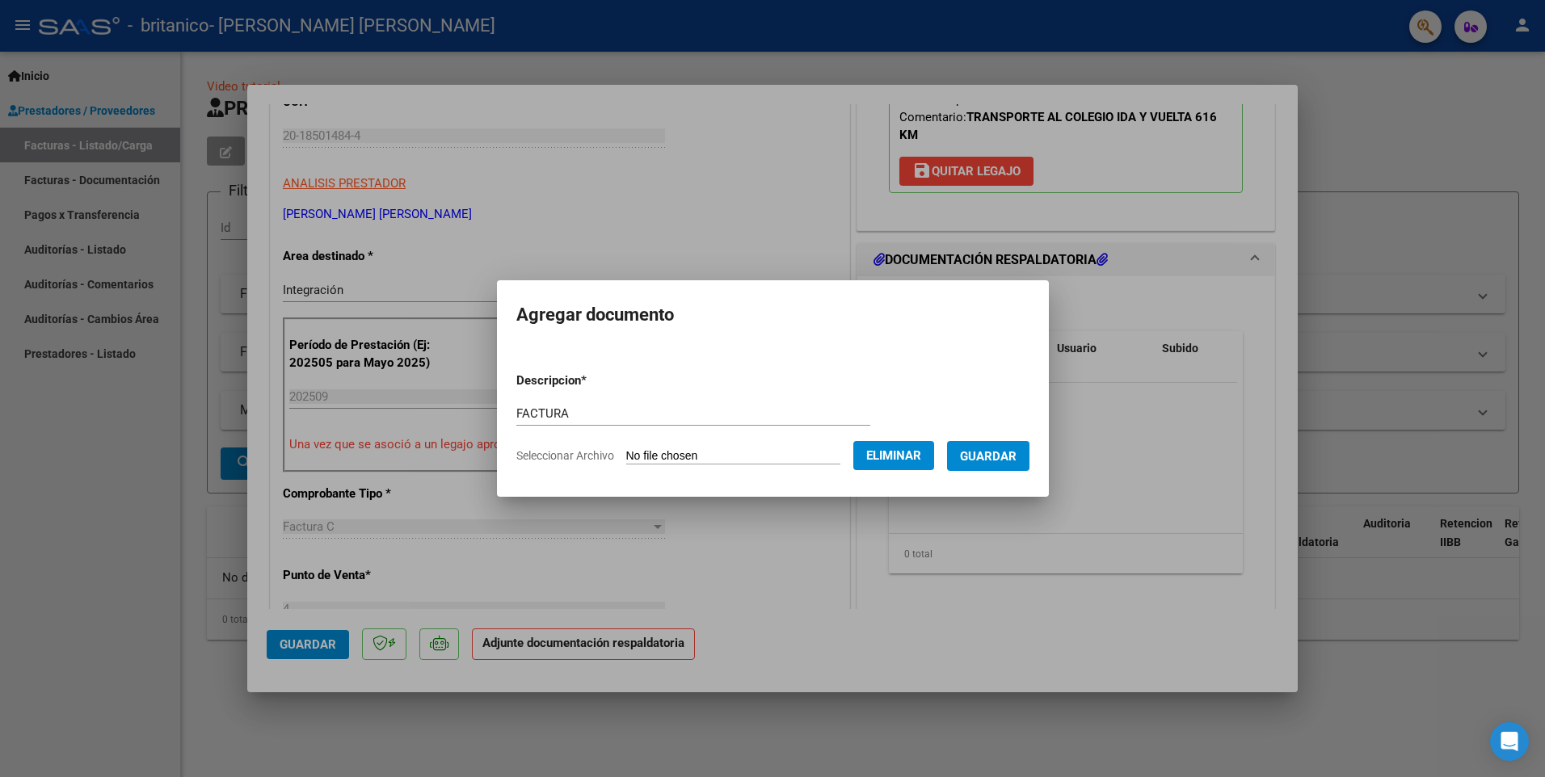
click at [1012, 452] on span "Guardar" at bounding box center [988, 456] width 57 height 15
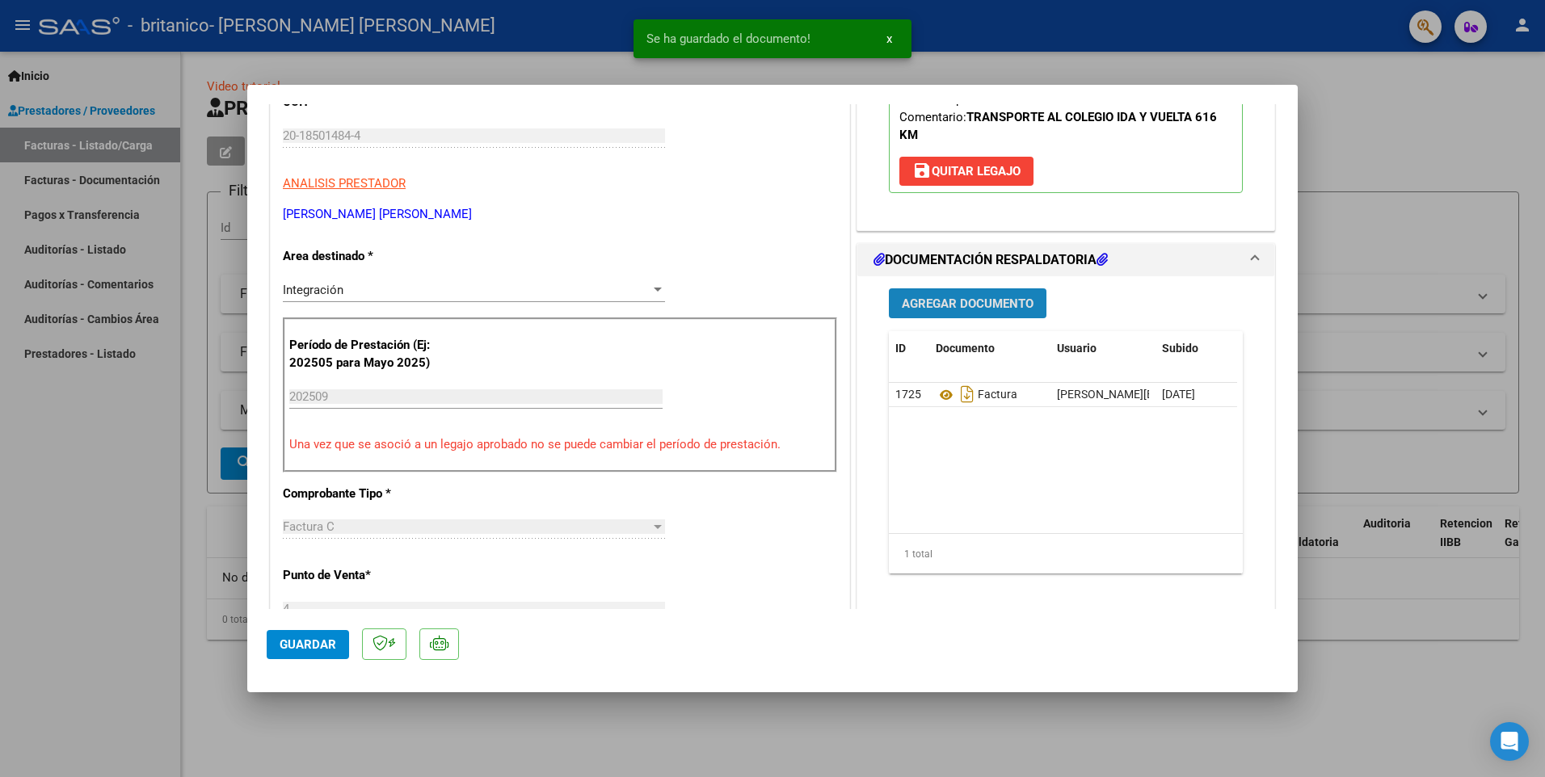
click at [962, 307] on span "Agregar Documento" at bounding box center [968, 303] width 132 height 15
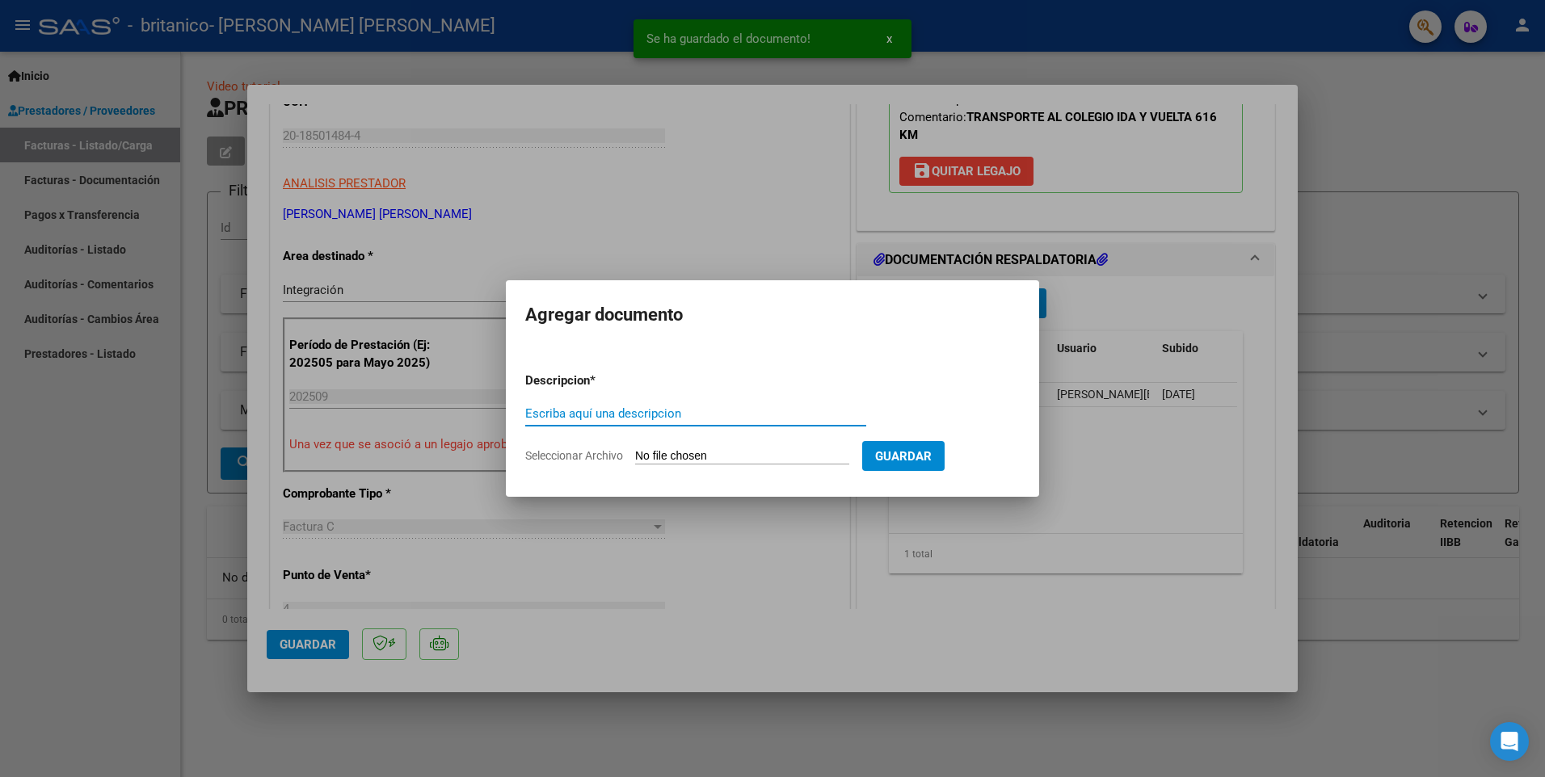
click at [579, 413] on input "Escriba aquí una descripcion" at bounding box center [695, 413] width 341 height 15
type input "DOCUMENTACION RESPALDO"
click at [541, 451] on span "Seleccionar Archivo" at bounding box center [574, 455] width 98 height 13
click at [635, 451] on input "Seleccionar Archivo" at bounding box center [742, 456] width 214 height 15
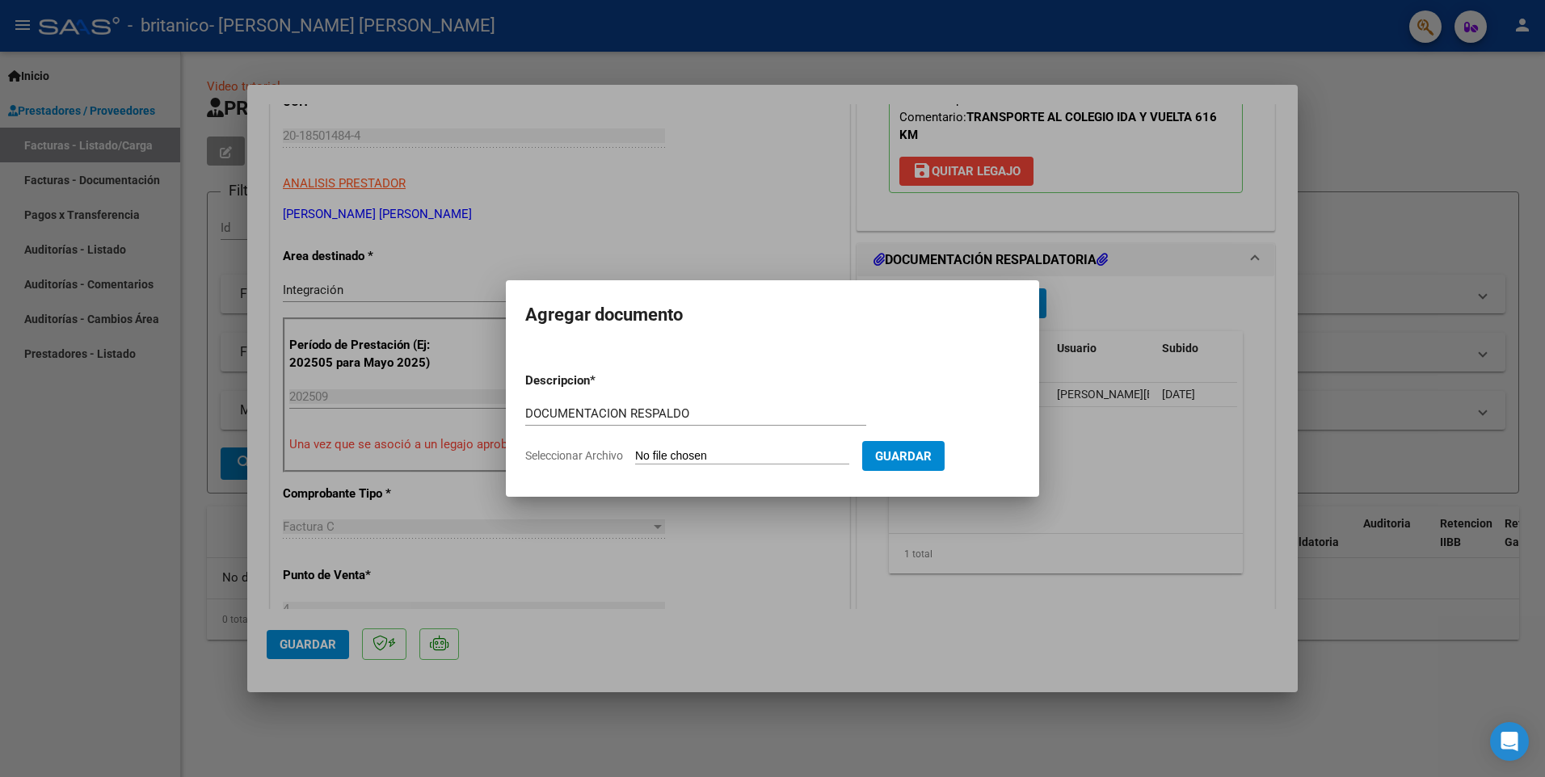
type input "C:\fakepath\PLANILLA ASISTENCIA.pdf"
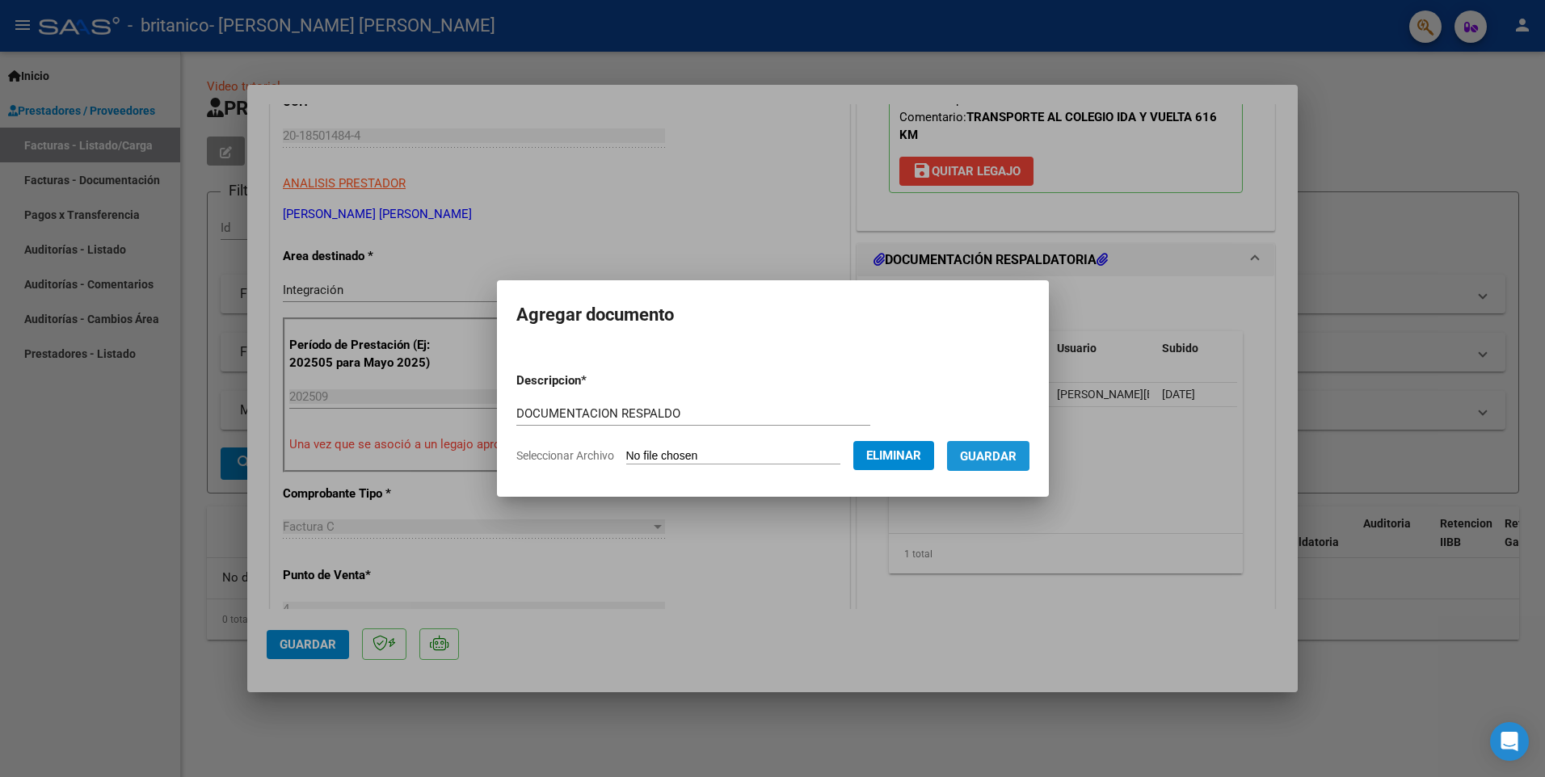
click at [1000, 453] on span "Guardar" at bounding box center [988, 456] width 57 height 15
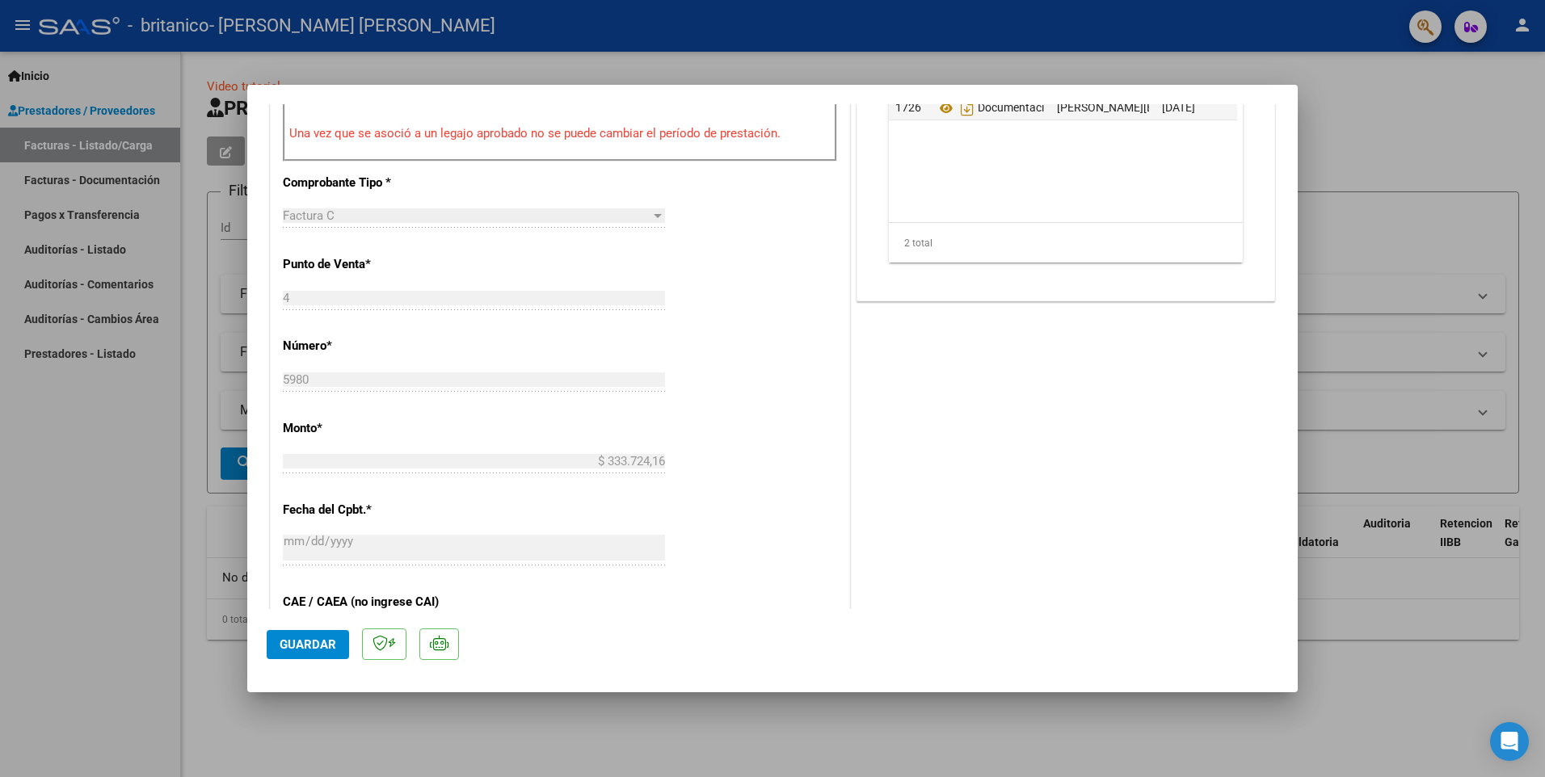
scroll to position [592, 0]
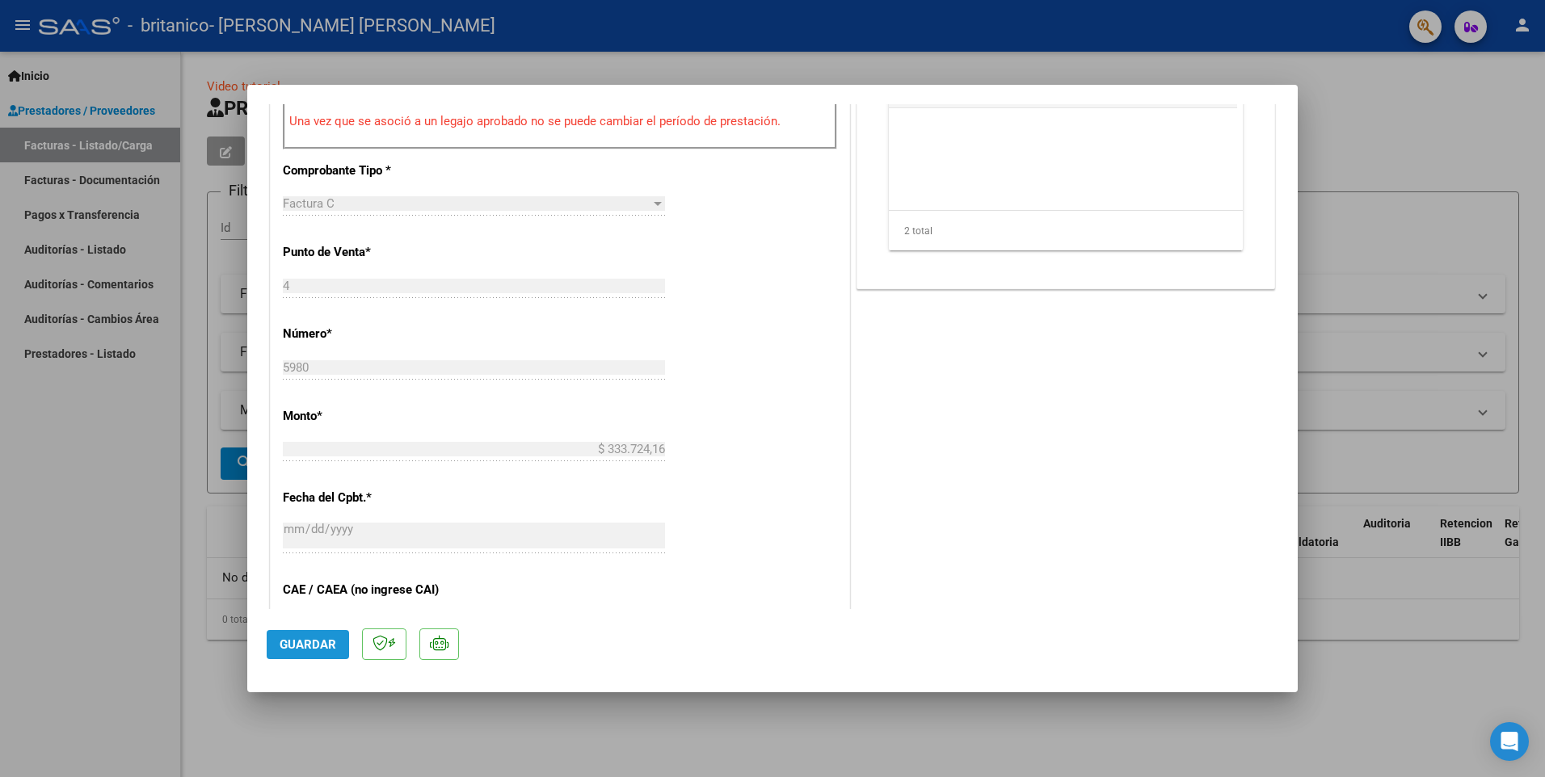
click at [308, 643] on span "Guardar" at bounding box center [308, 644] width 57 height 15
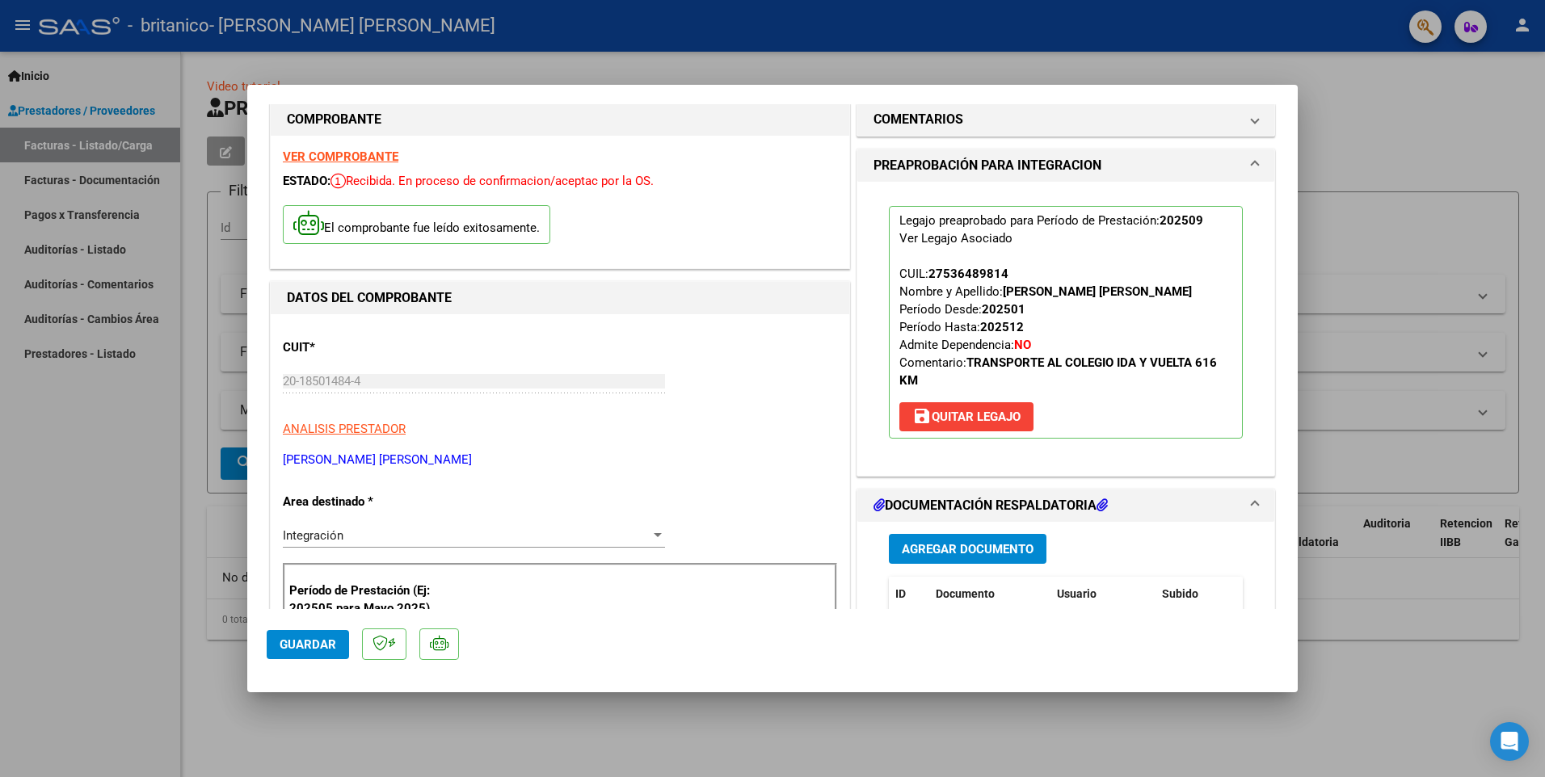
scroll to position [0, 0]
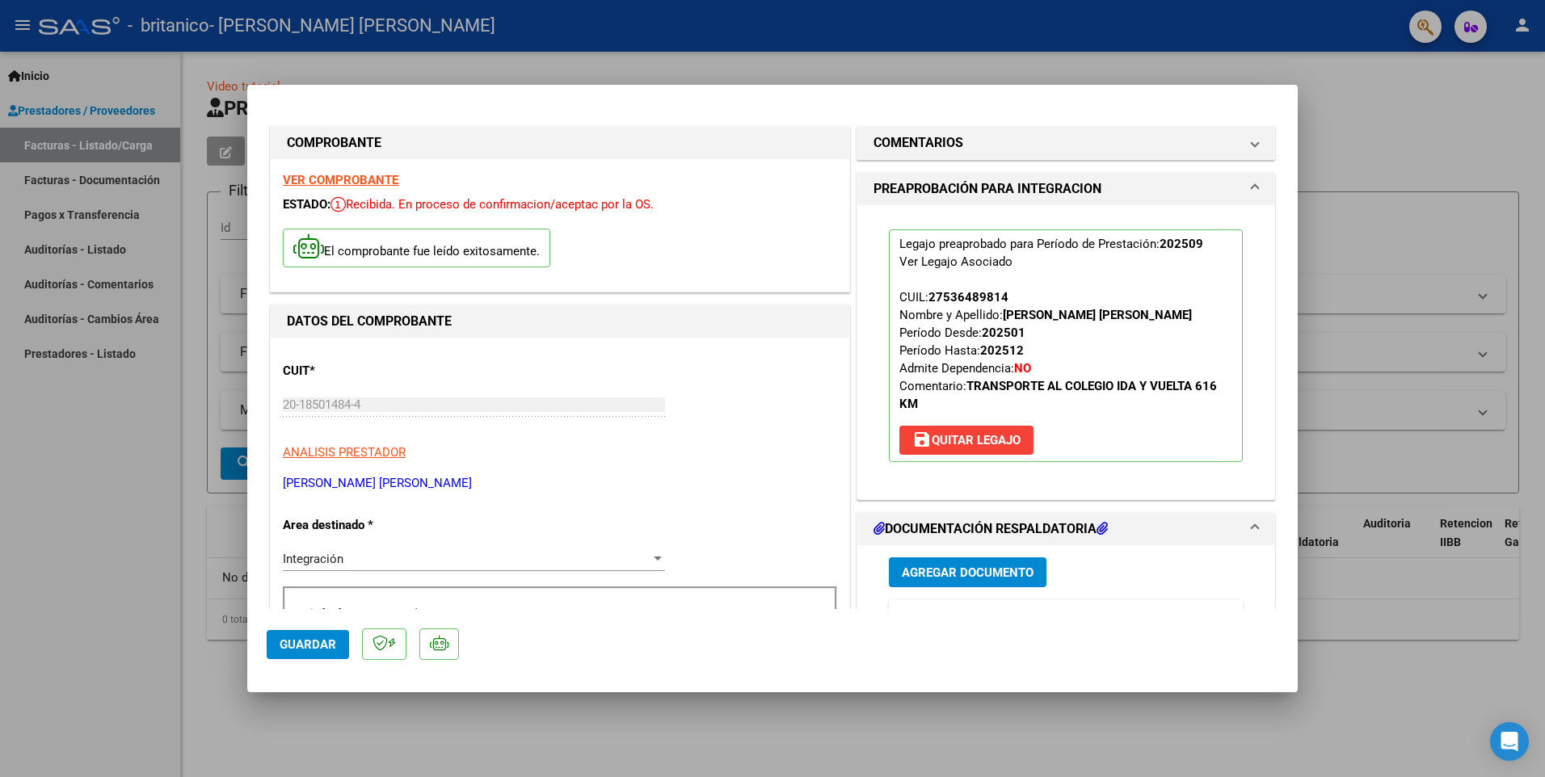
click at [662, 745] on div at bounding box center [772, 388] width 1545 height 777
type input "$ 0,00"
